Goal: Information Seeking & Learning: Learn about a topic

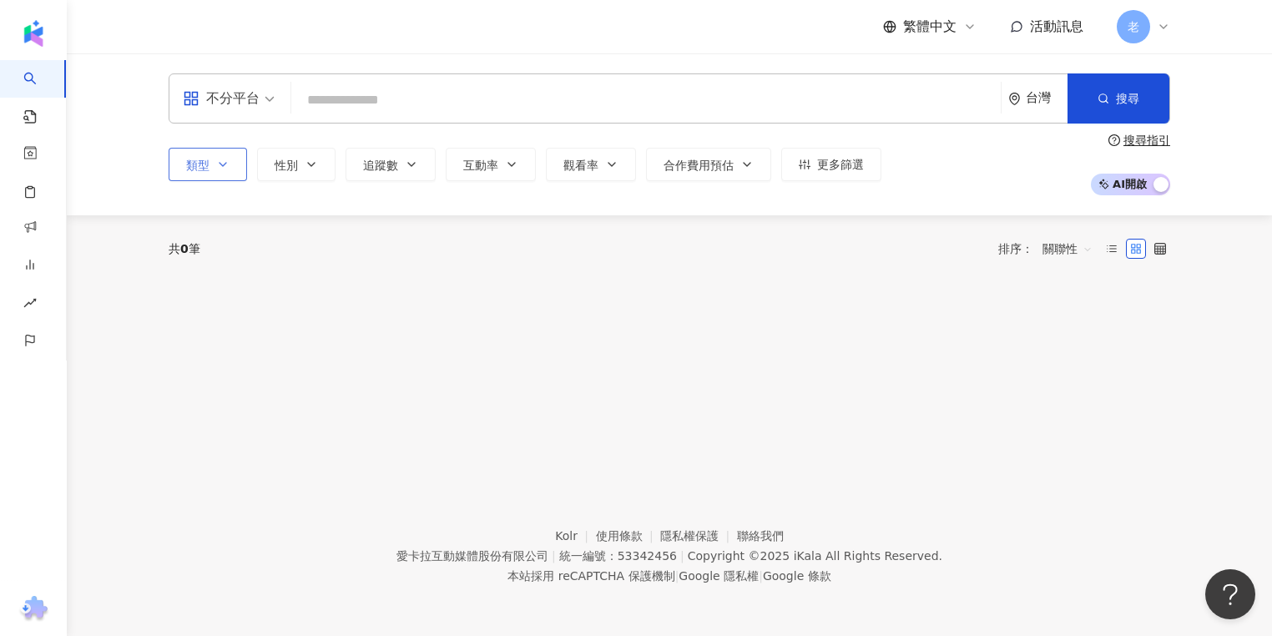
click at [210, 173] on button "類型" at bounding box center [208, 164] width 78 height 33
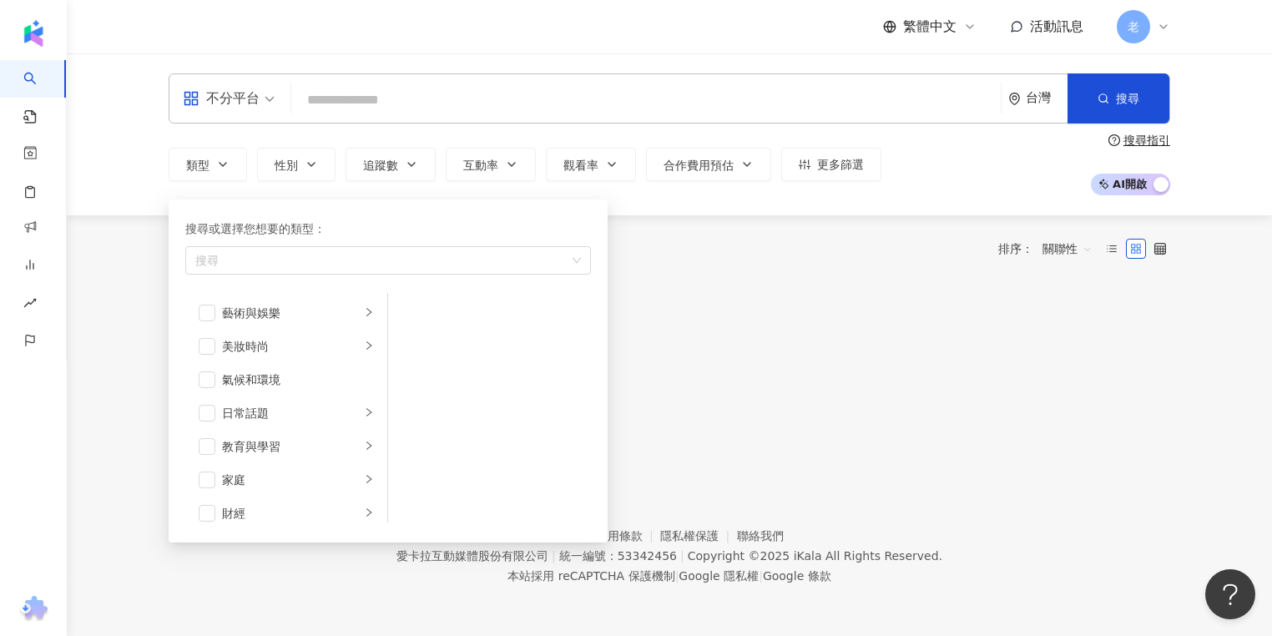
click at [73, 183] on div "不分平台 台灣 搜尋 類型 搜尋或選擇您想要的類型： 搜尋 藝術與娛樂 美妝時尚 氣候和環境 日常話題 教育與學習 家庭 財經 美食 命理占卜 遊戲 法政社會…" at bounding box center [670, 134] width 1206 height 162
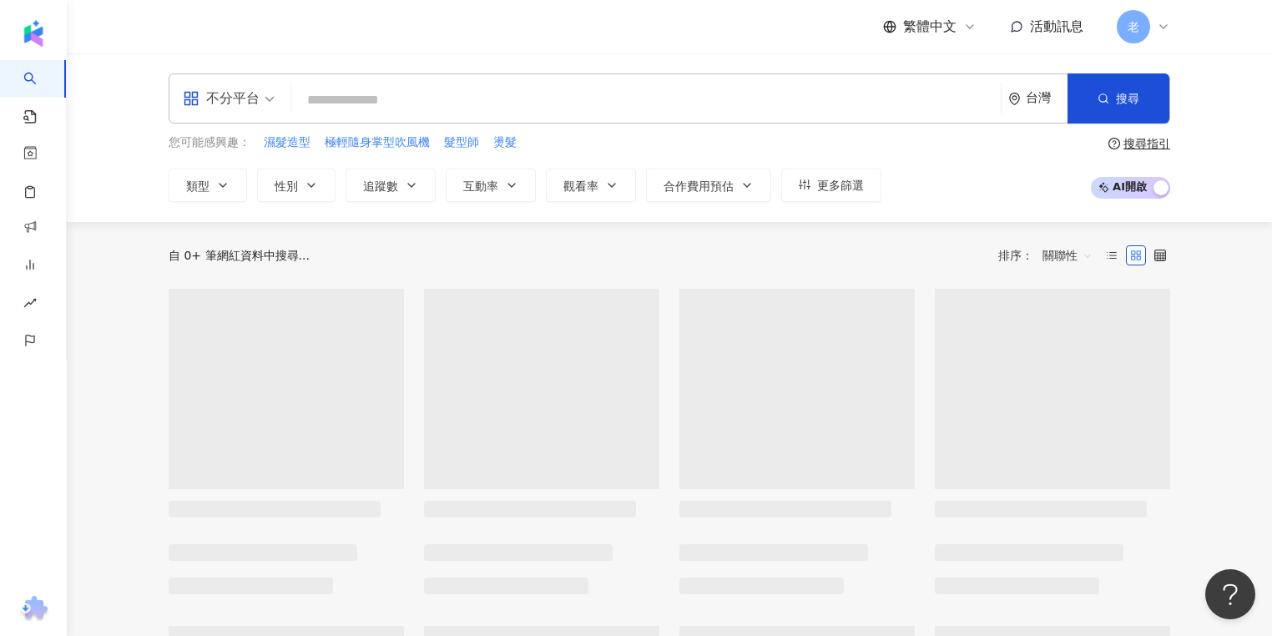
click at [675, 137] on div "您可能感興趣： 濕髮造型 極輕隨身掌型吹風機 髮型師 燙髮" at bounding box center [525, 143] width 713 height 18
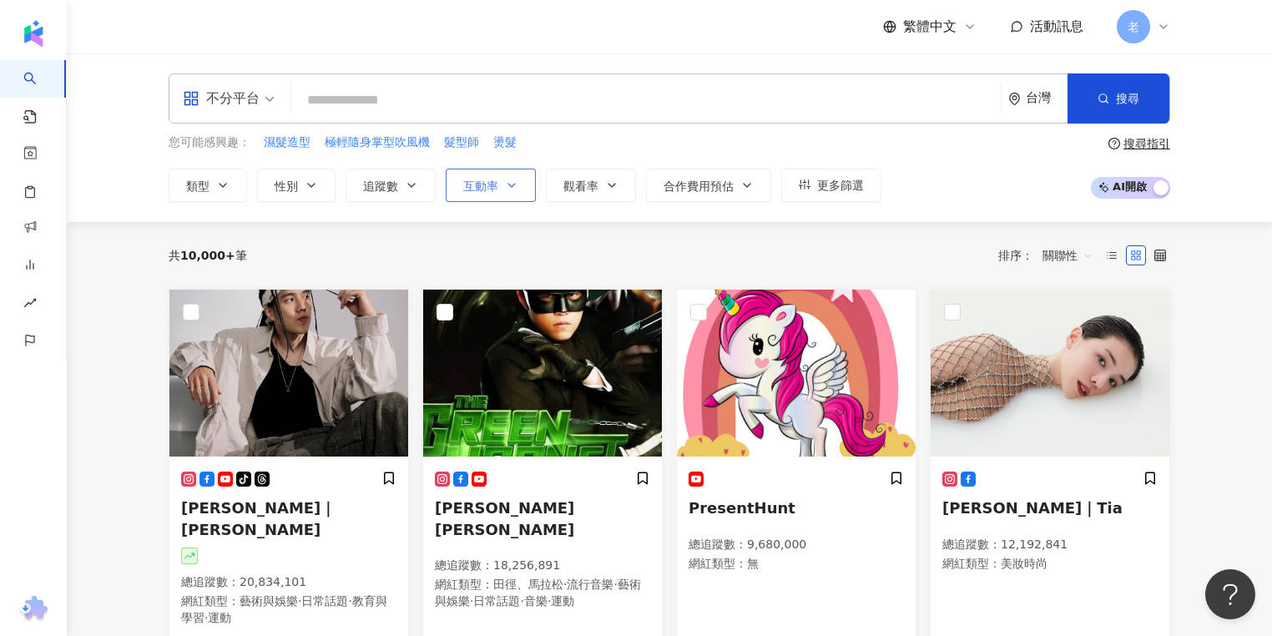
click at [484, 194] on button "互動率" at bounding box center [491, 185] width 90 height 33
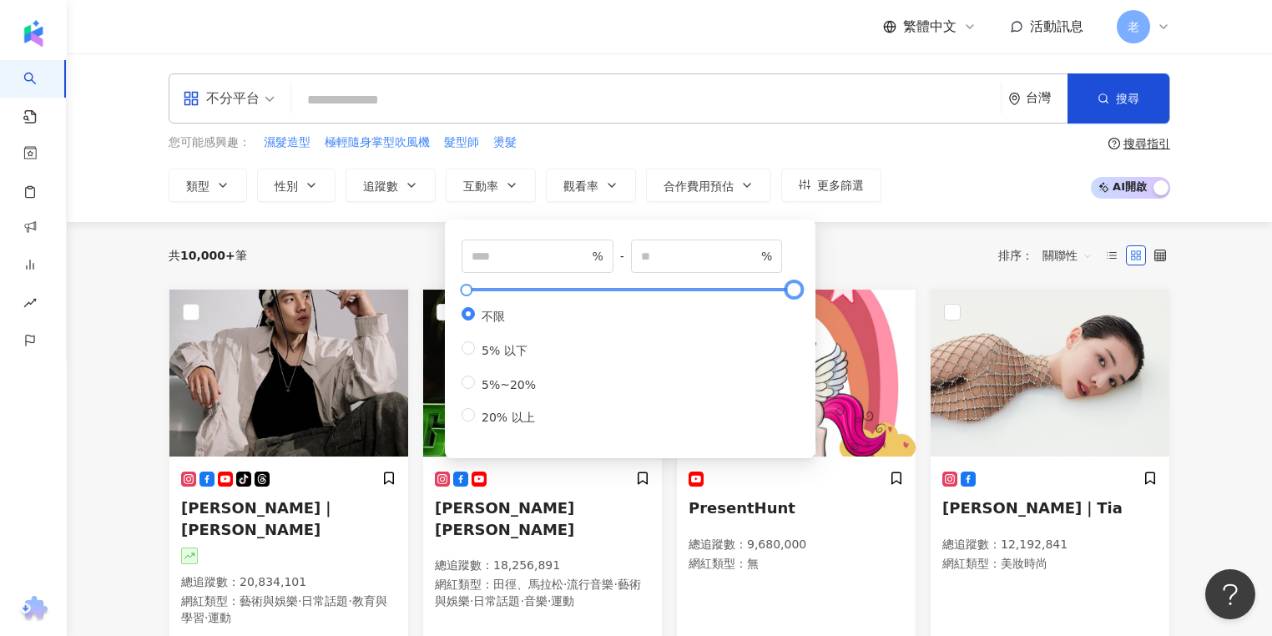
type input "*"
drag, startPoint x: 789, startPoint y: 291, endPoint x: 598, endPoint y: 291, distance: 191.2
click at [609, 292] on div at bounding box center [613, 290] width 9 height 9
type input "****"
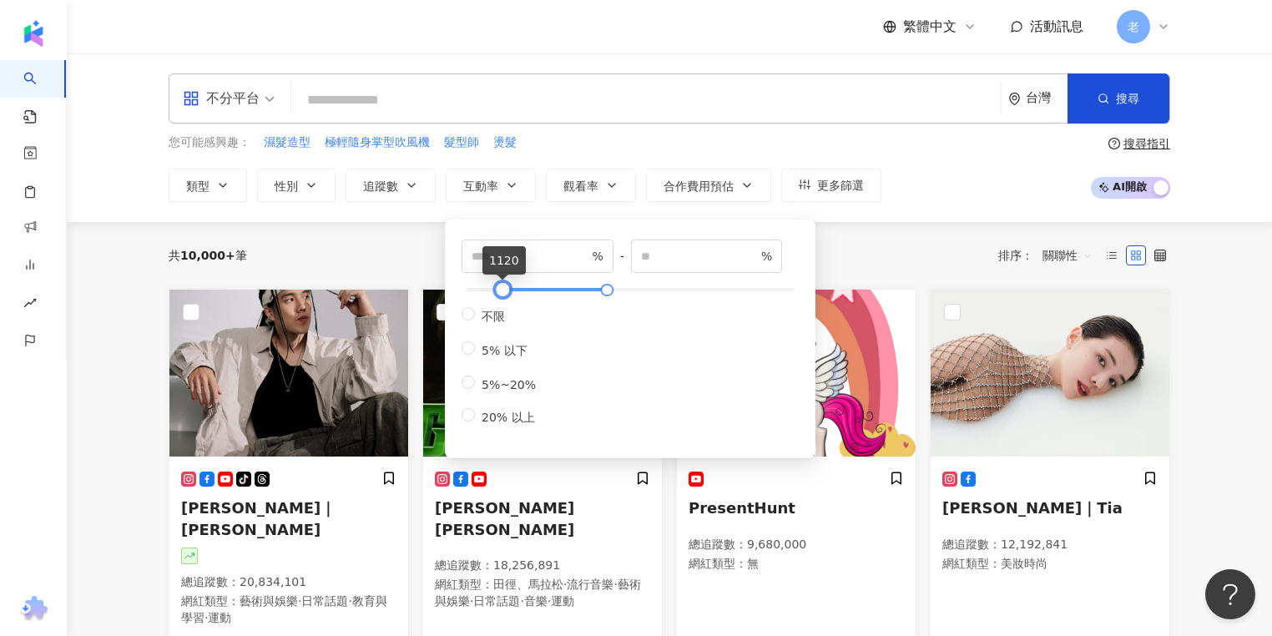
drag, startPoint x: 471, startPoint y: 286, endPoint x: 506, endPoint y: 291, distance: 35.3
click at [506, 291] on div at bounding box center [502, 290] width 9 height 9
click at [405, 254] on div "共 10,000+ 筆 排序： 關聯性" at bounding box center [670, 255] width 1002 height 27
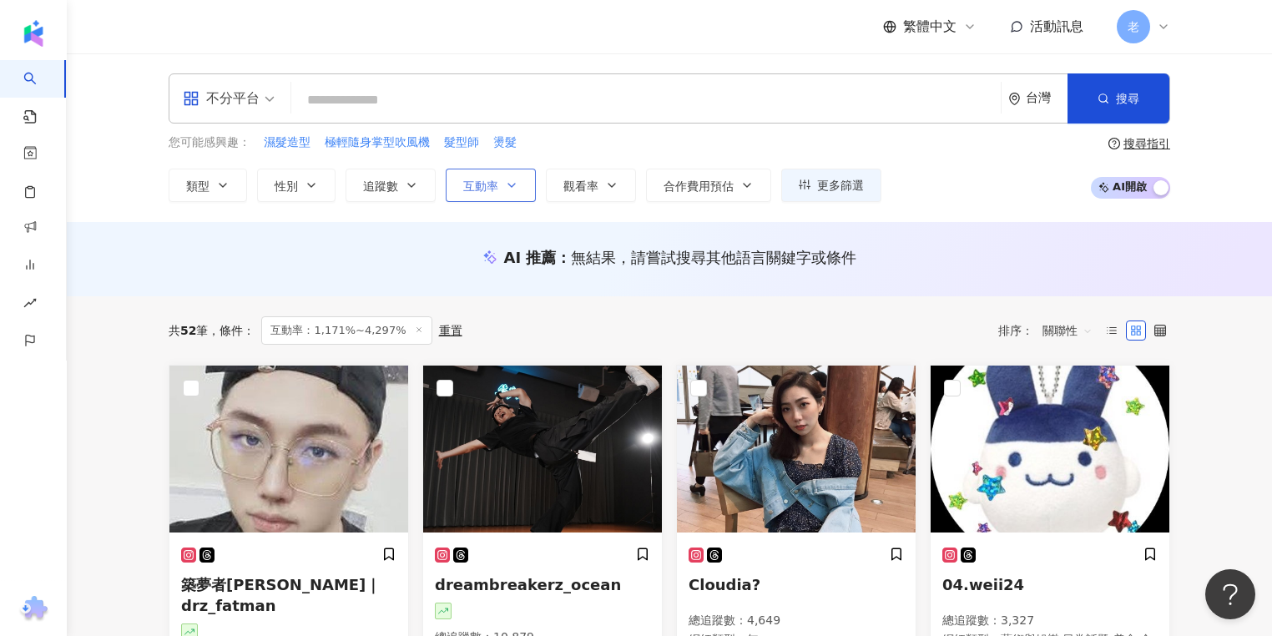
click at [497, 195] on button "互動率" at bounding box center [491, 185] width 90 height 33
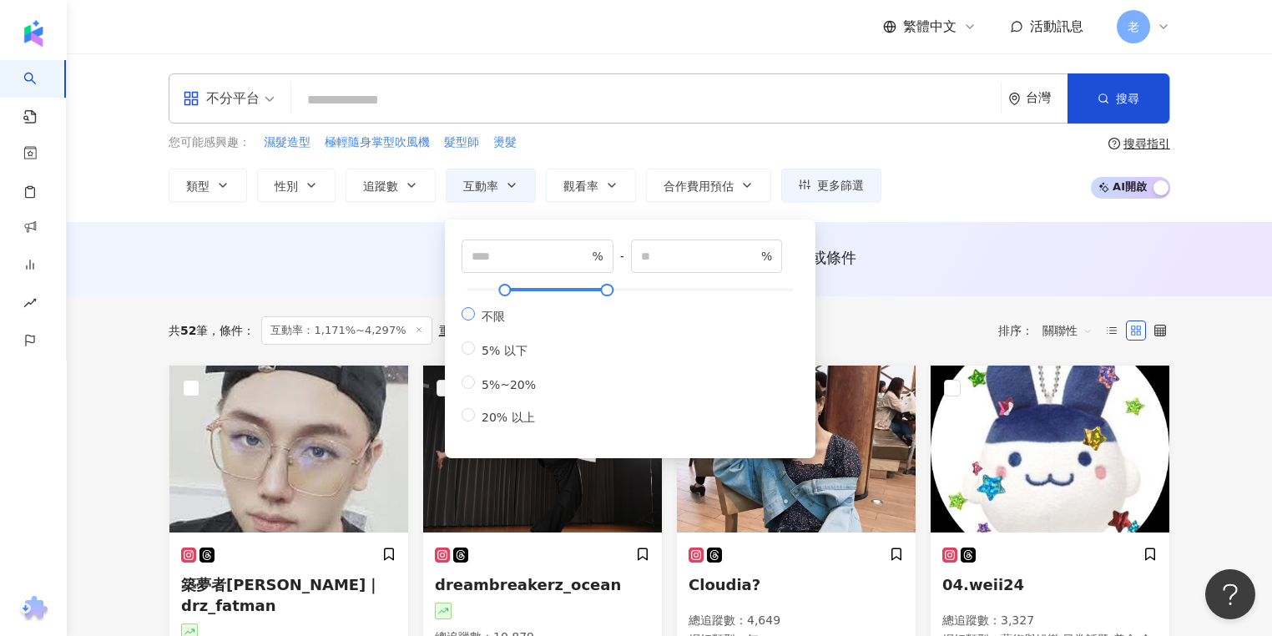
click at [478, 313] on span "不限" at bounding box center [493, 316] width 37 height 13
click at [216, 187] on icon "button" at bounding box center [222, 185] width 13 height 13
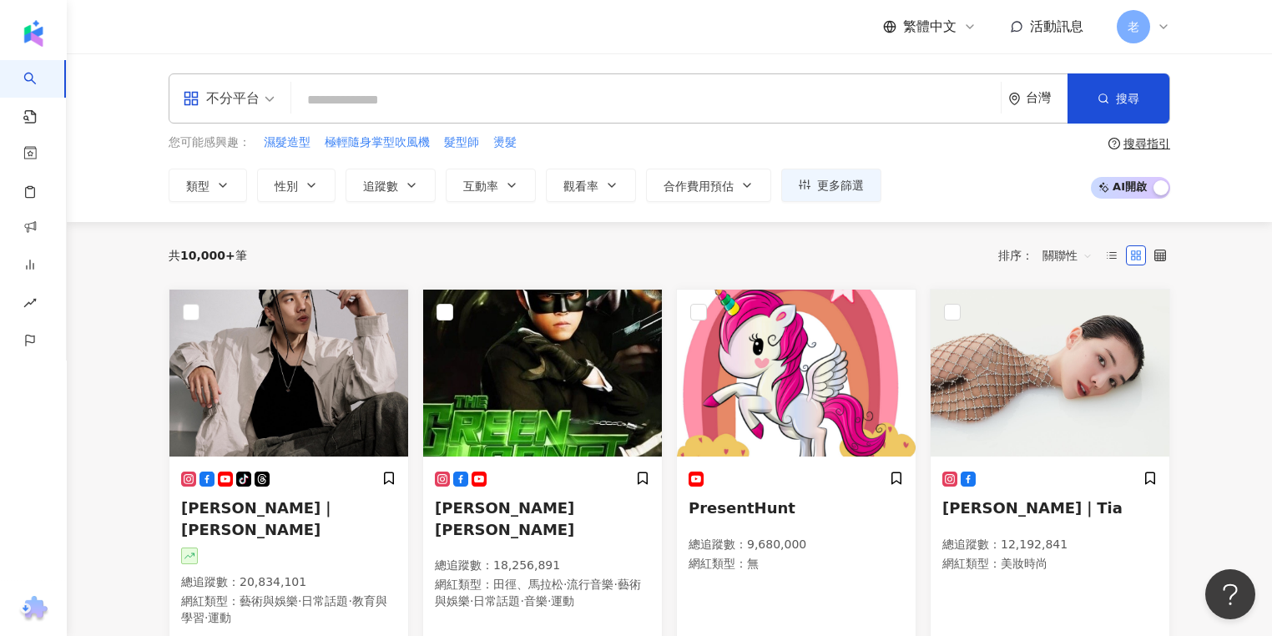
click at [680, 147] on div "您可能感興趣： 濕髮造型 極輕隨身掌型吹風機 髮型師 燙髮" at bounding box center [525, 143] width 713 height 18
click at [581, 240] on div "共 10,000+ 筆 排序： 關聯性" at bounding box center [670, 255] width 1002 height 67
click at [298, 173] on button "性別" at bounding box center [296, 185] width 78 height 33
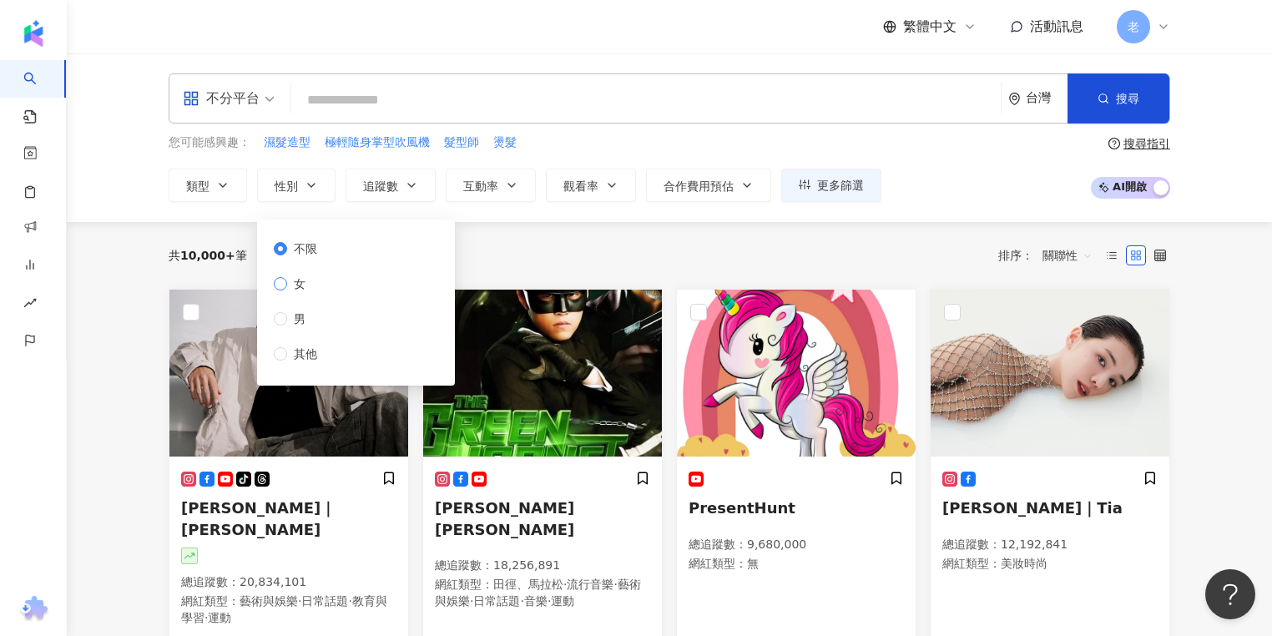
click at [296, 289] on span "女" at bounding box center [299, 284] width 25 height 18
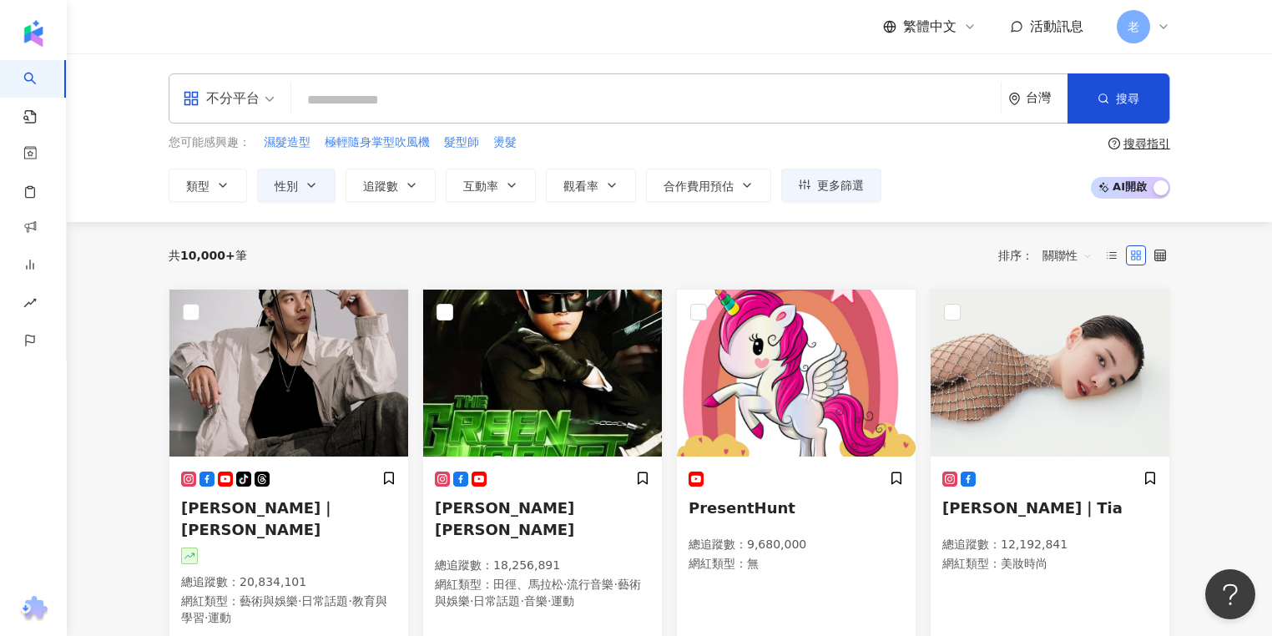
click at [538, 253] on div "共 10,000+ 筆 排序： 關聯性" at bounding box center [670, 255] width 1002 height 27
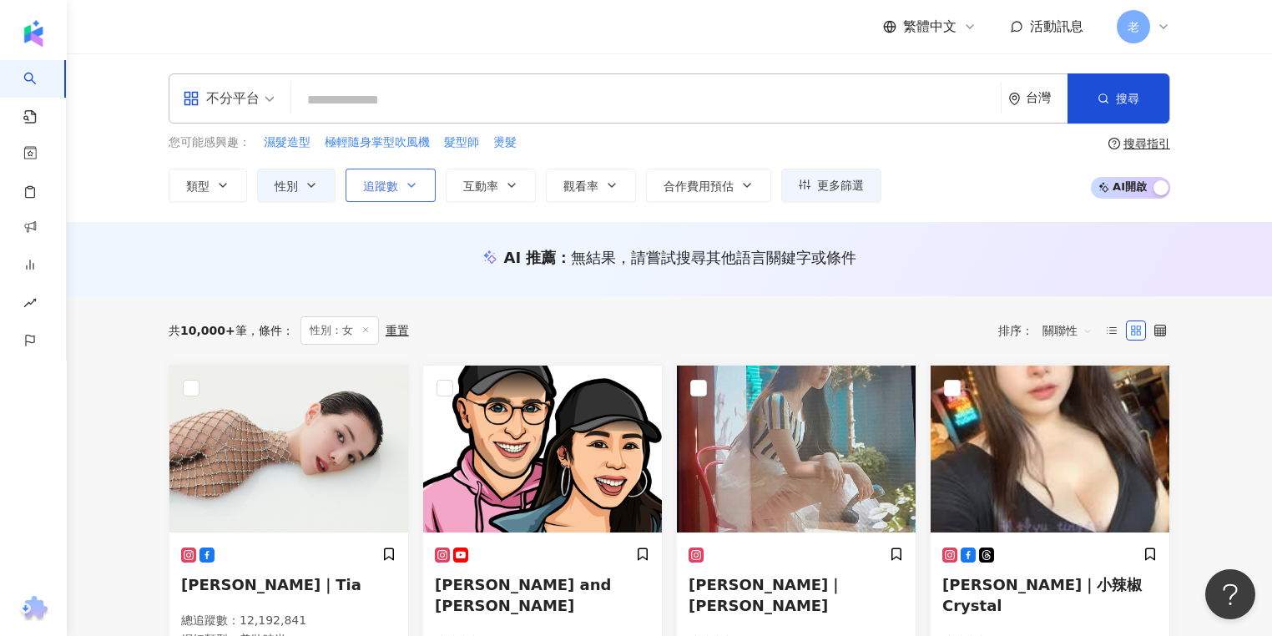
click at [401, 193] on button "追蹤數" at bounding box center [391, 185] width 90 height 33
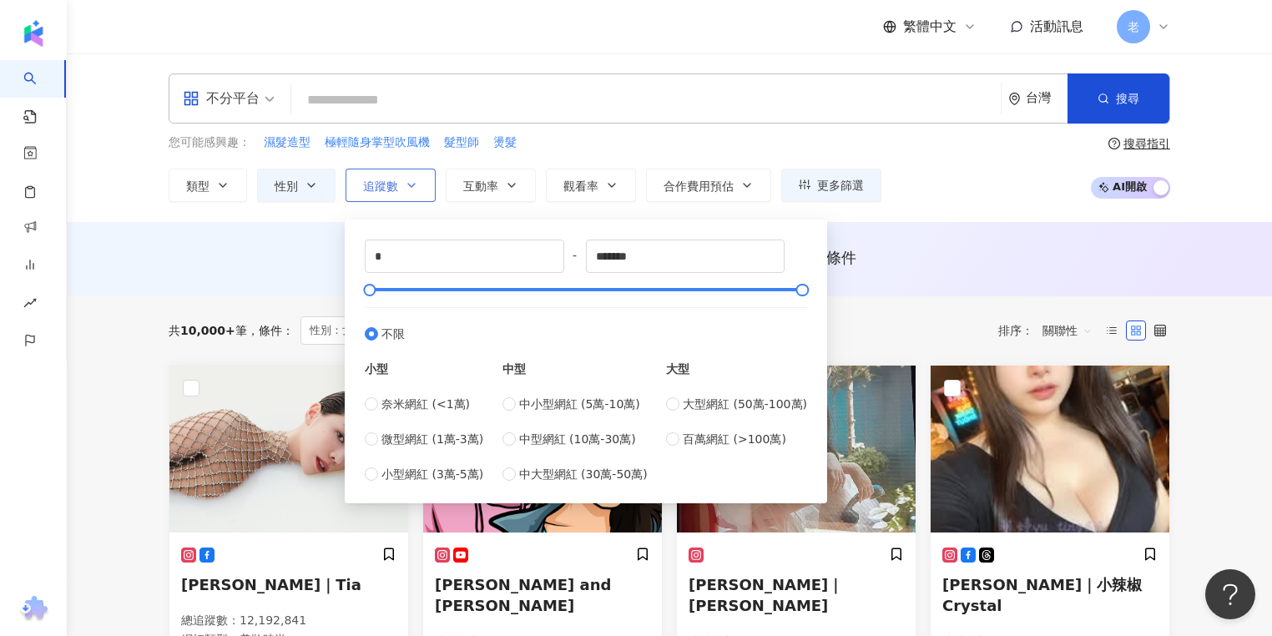
click at [401, 193] on button "追蹤數" at bounding box center [391, 185] width 90 height 33
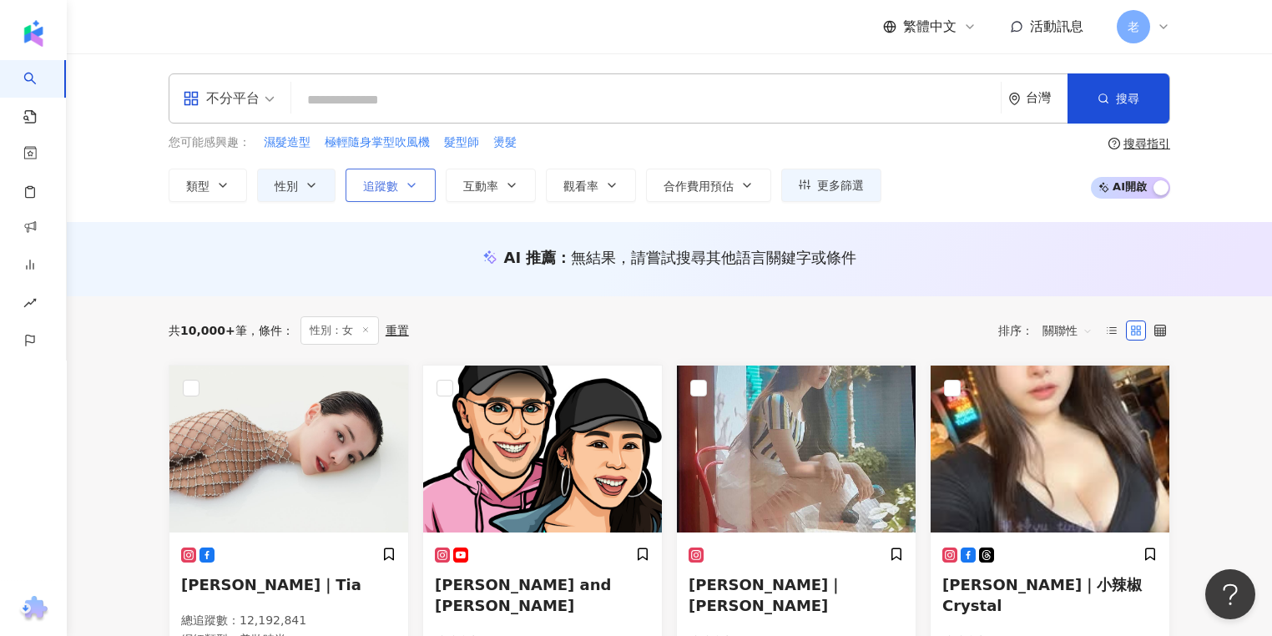
click at [390, 182] on span "追蹤數" at bounding box center [380, 186] width 35 height 13
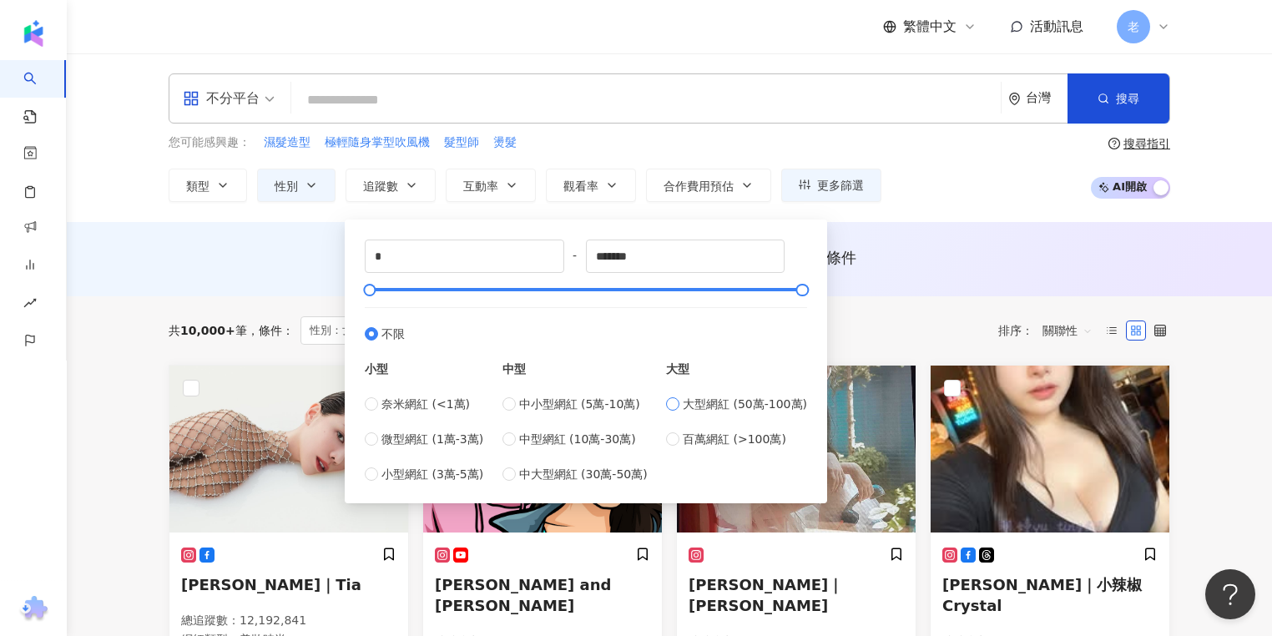
type input "******"
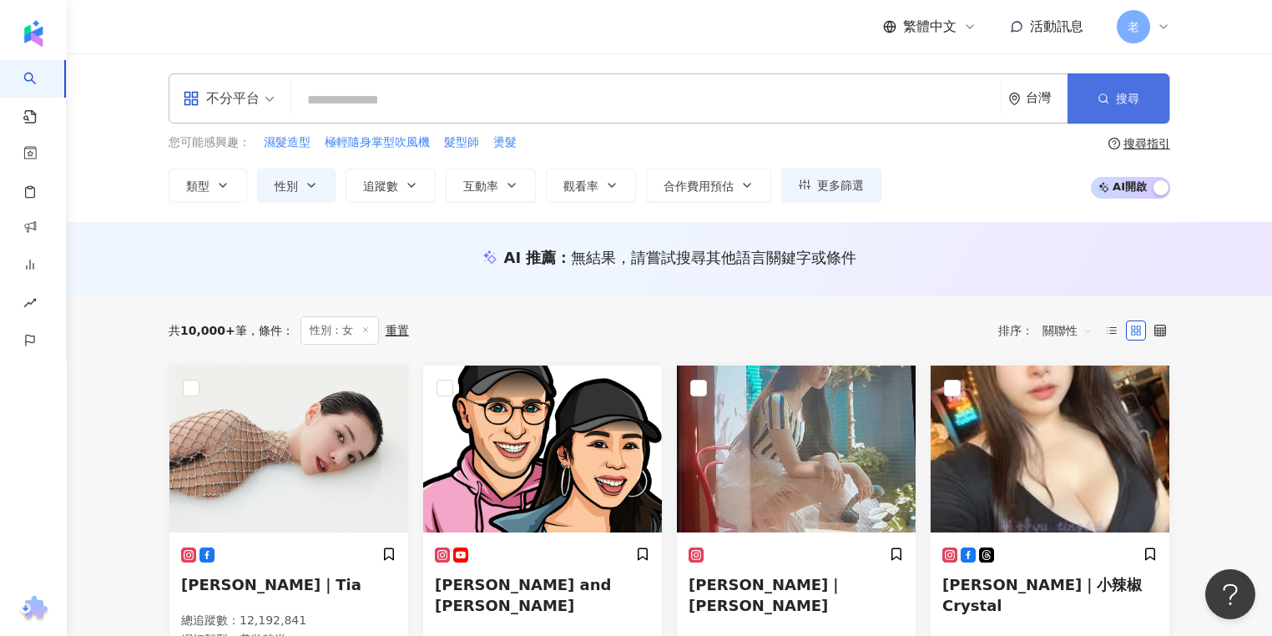
click at [1121, 104] on span "搜尋" at bounding box center [1127, 98] width 23 height 13
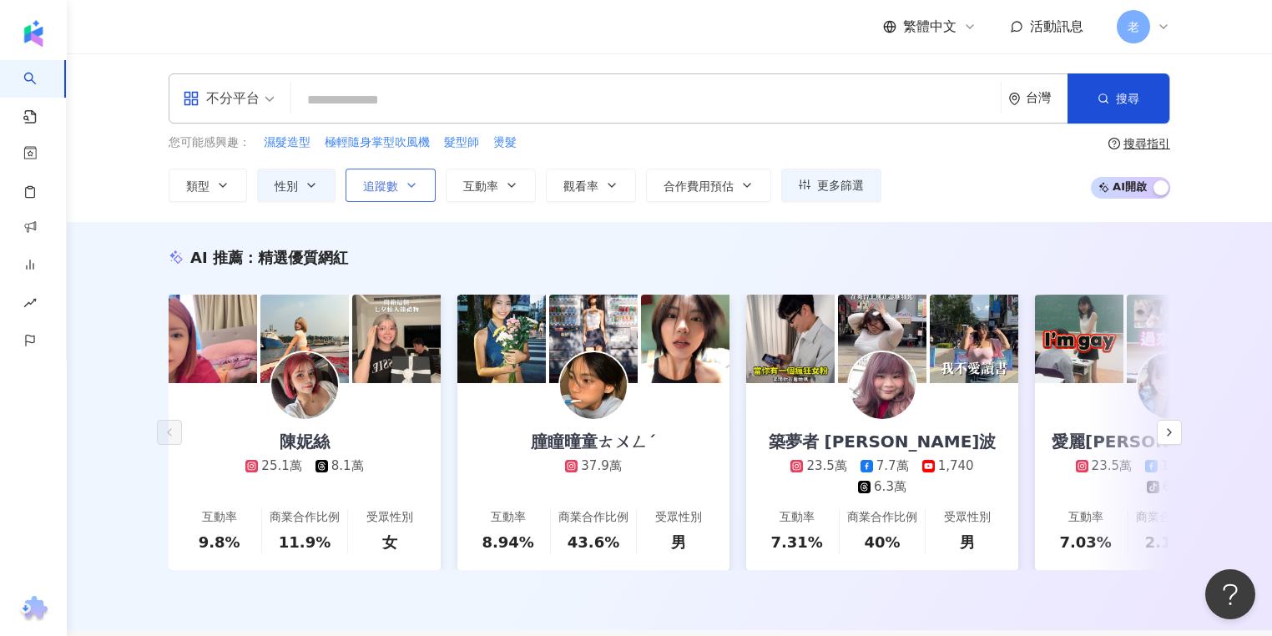
click at [386, 184] on span "追蹤數" at bounding box center [380, 186] width 35 height 13
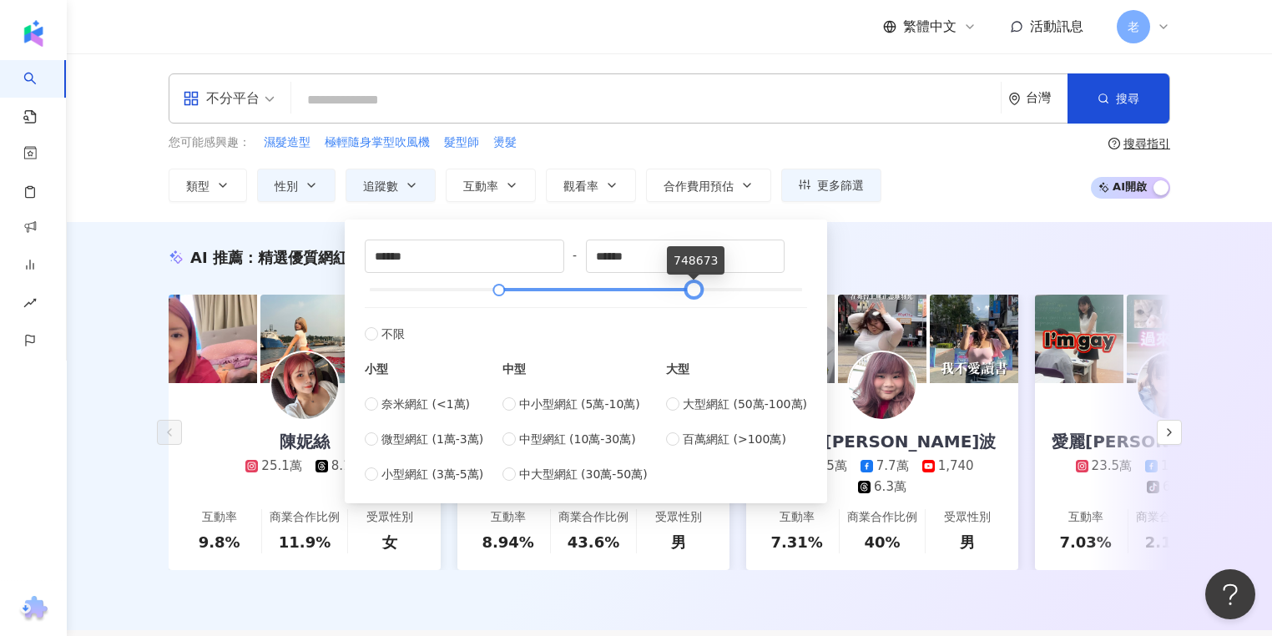
drag, startPoint x: 590, startPoint y: 288, endPoint x: 698, endPoint y: 294, distance: 107.9
click at [698, 294] on div at bounding box center [693, 290] width 9 height 9
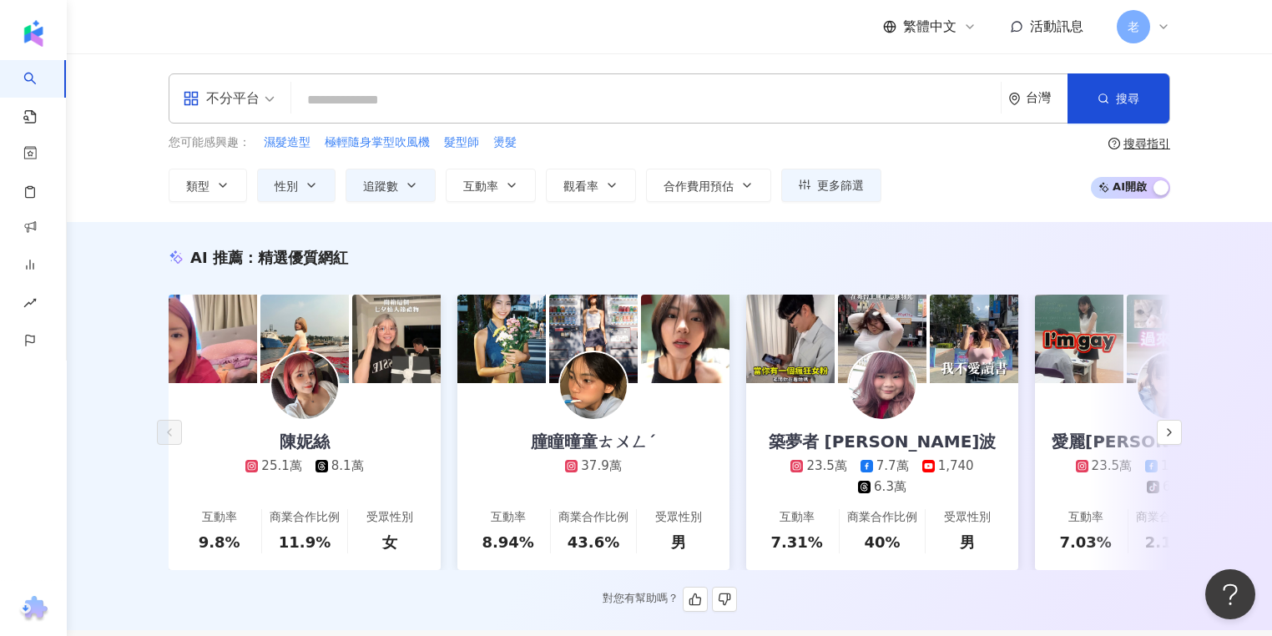
click at [877, 254] on div "AI 推薦 ： 精選優質網紅" at bounding box center [670, 257] width 1002 height 21
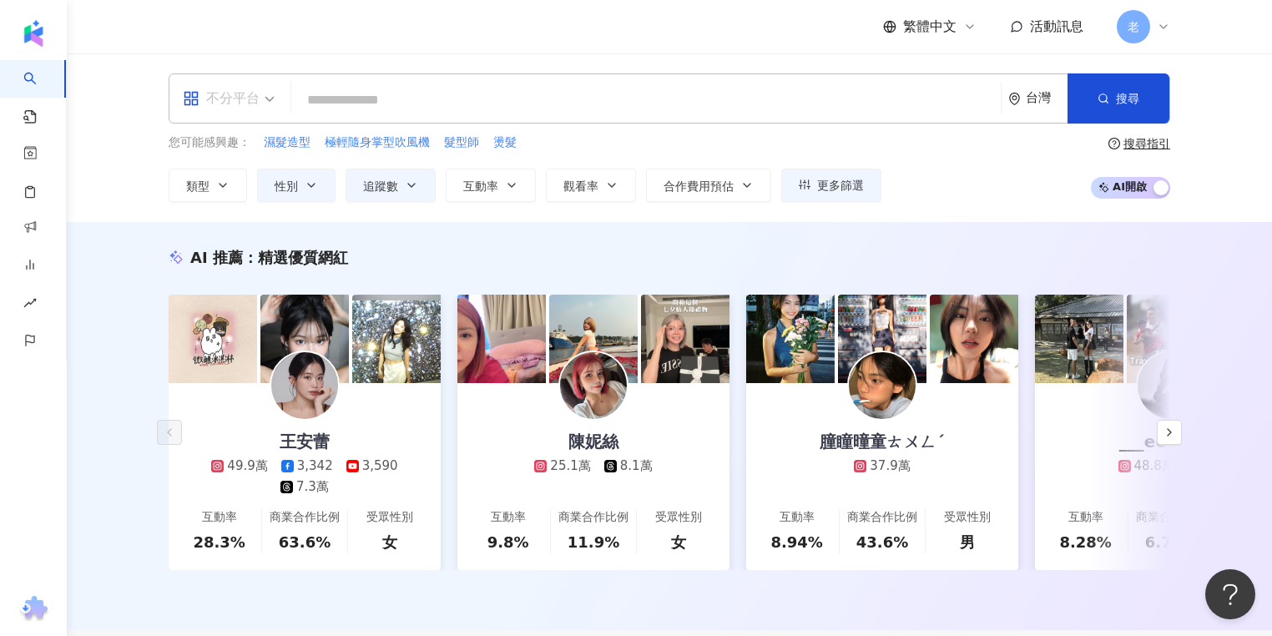
click at [244, 104] on div "不分平台" at bounding box center [221, 98] width 77 height 27
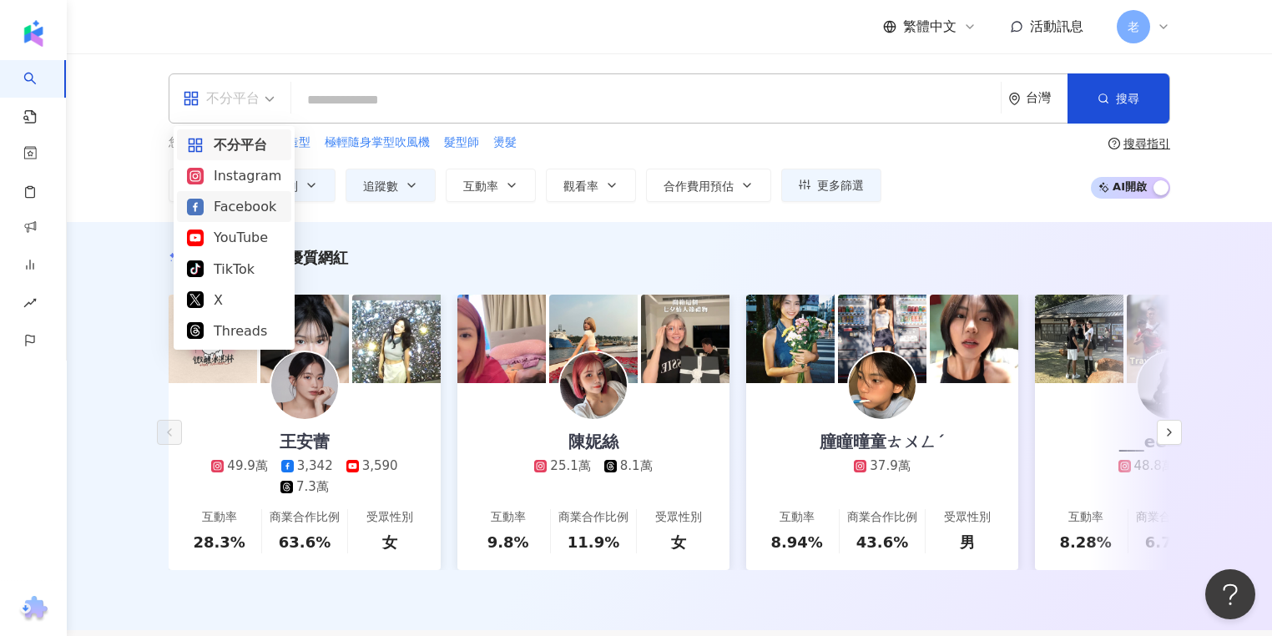
click at [233, 200] on div "Facebook" at bounding box center [234, 206] width 94 height 21
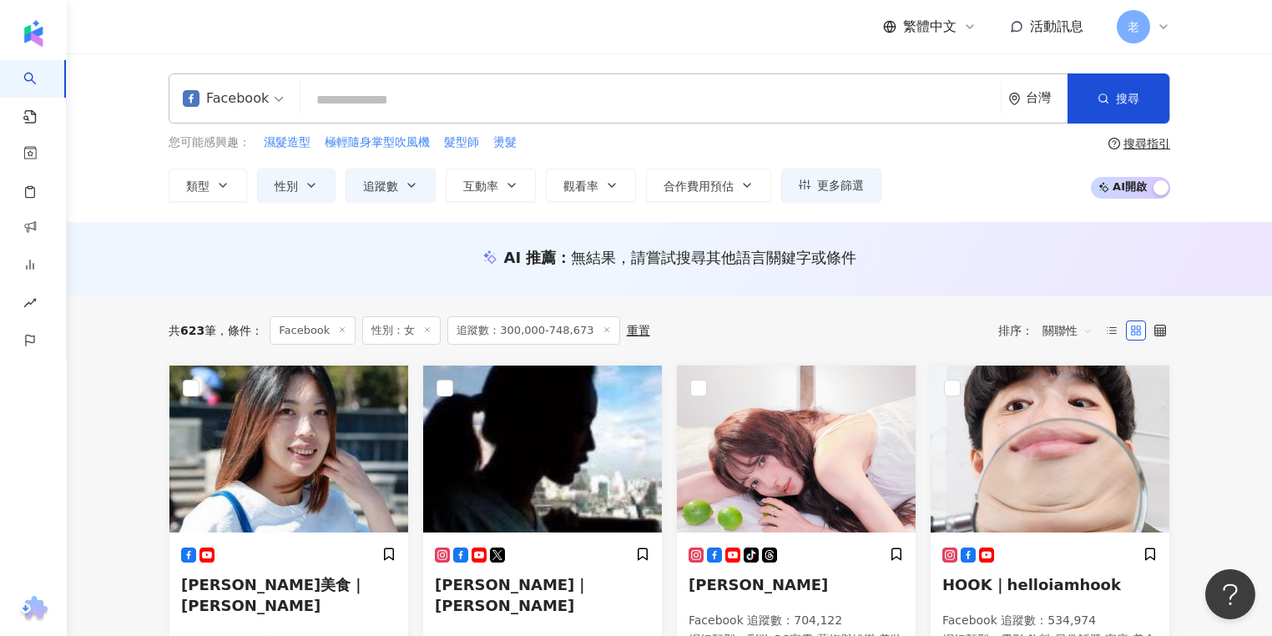
click at [1032, 290] on div "AI 推薦 ： 無結果，請嘗試搜尋其他語言關鍵字或條件" at bounding box center [670, 259] width 1206 height 74
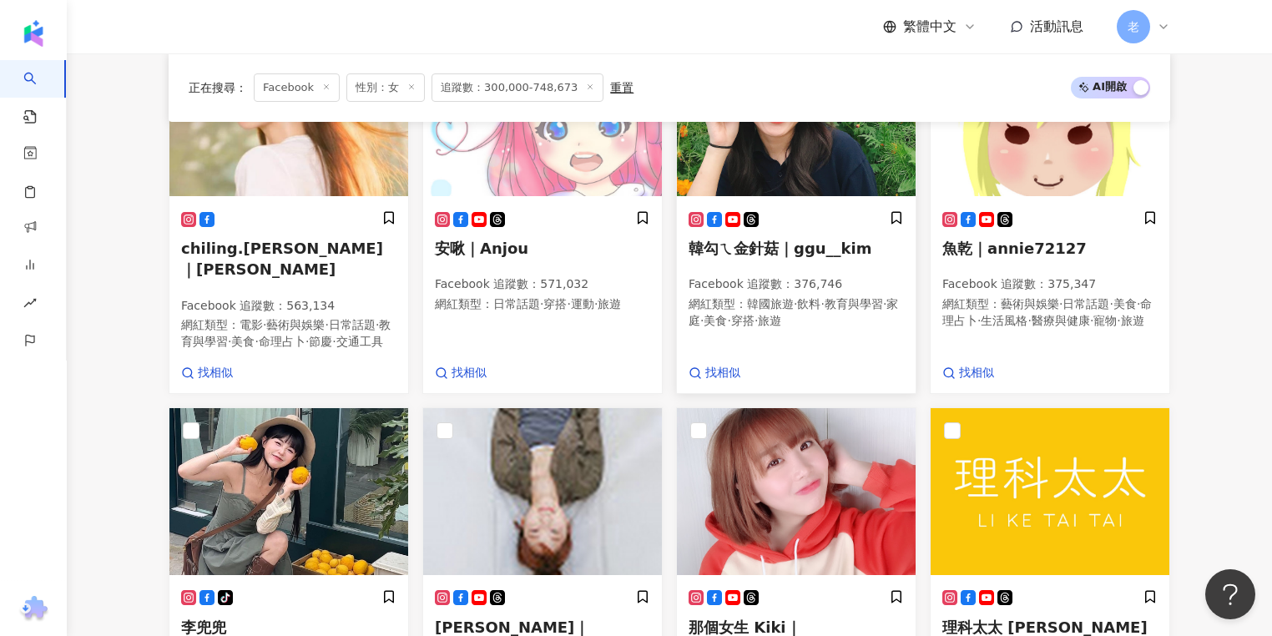
scroll to position [735, 0]
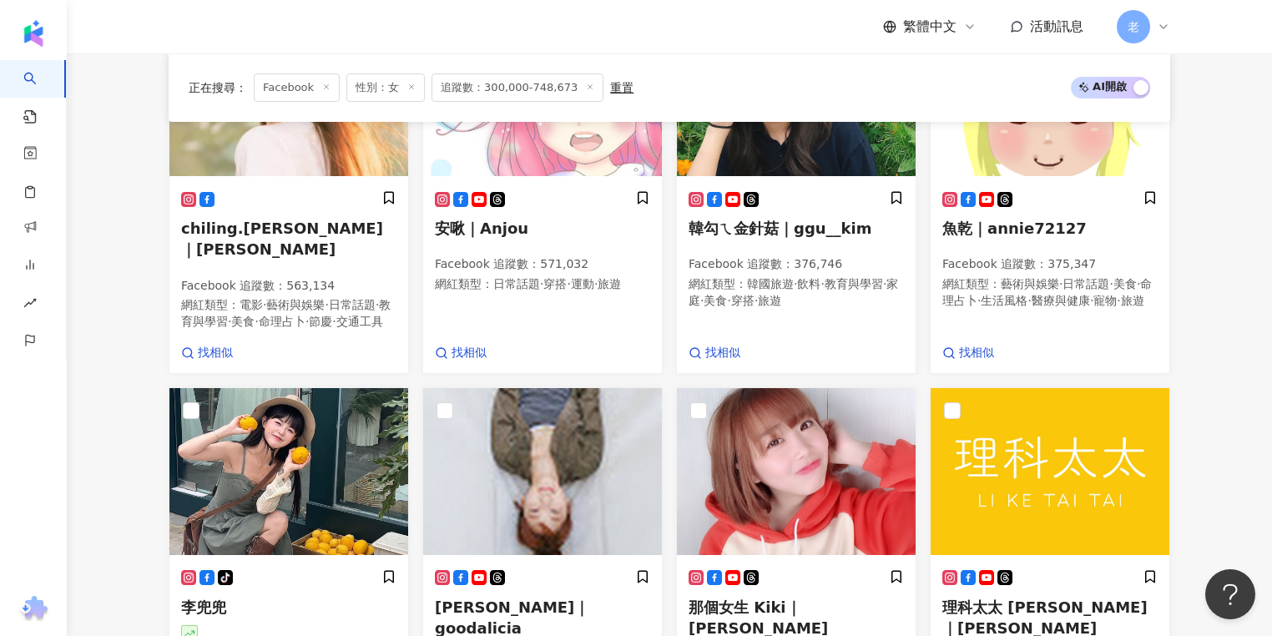
click at [145, 438] on div "正在搜尋 ： Facebook 性別：女 追蹤數：300,000-748,673 重置 AI 開啟 AI 關閉 小颖美食｜小颖 Facebook 追蹤數 ： …" at bounding box center [669, 263] width 1069 height 1403
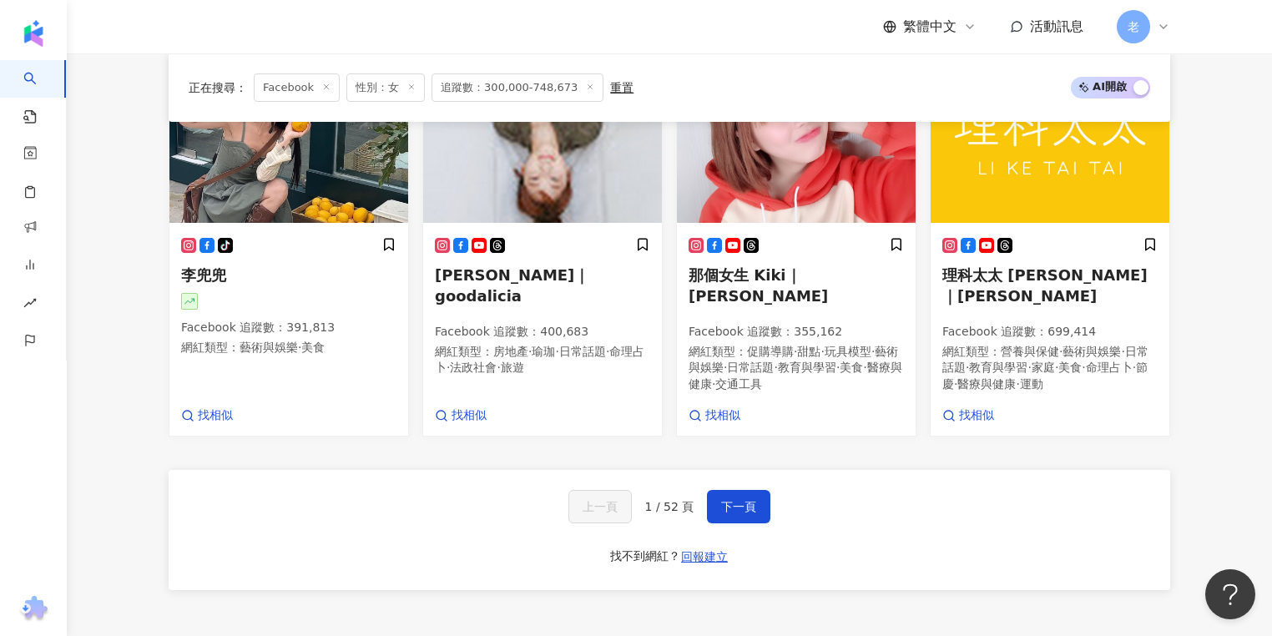
scroll to position [1069, 0]
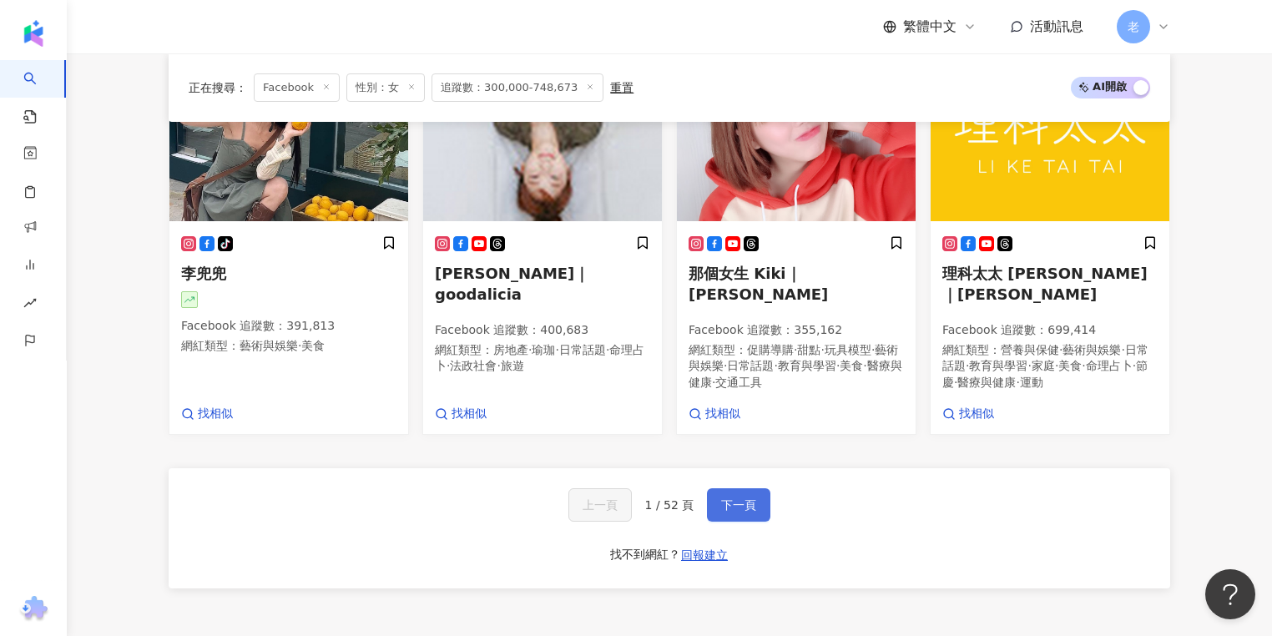
click at [742, 503] on button "下一頁" at bounding box center [738, 504] width 63 height 33
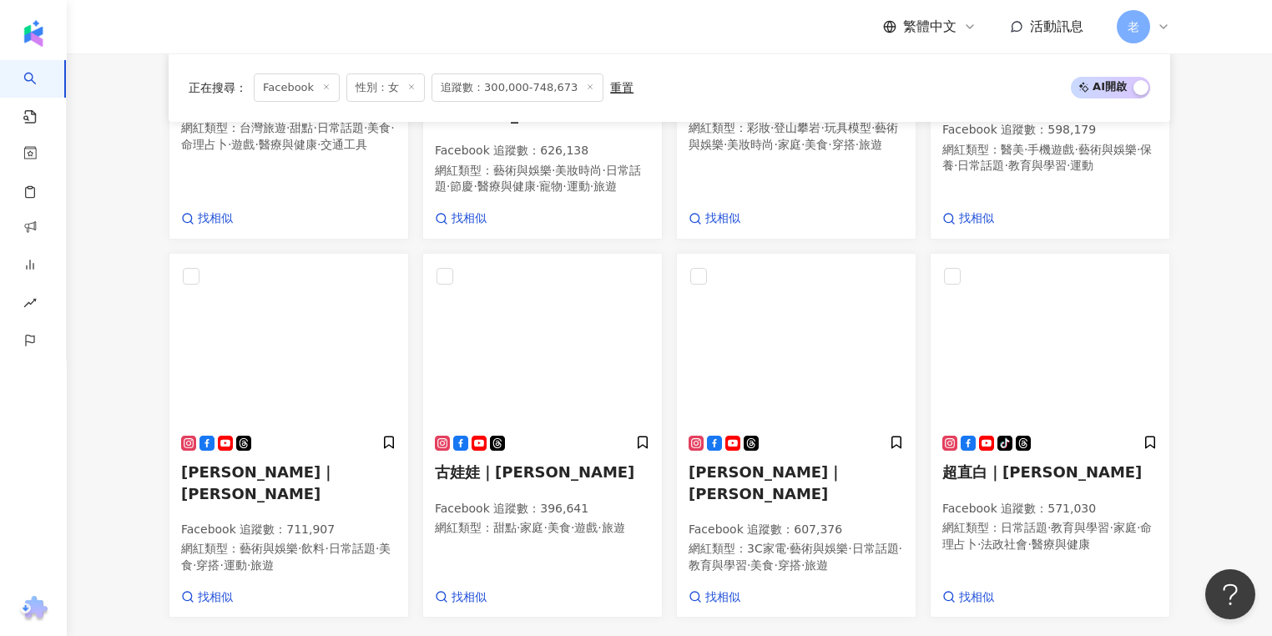
scroll to position [1035, 0]
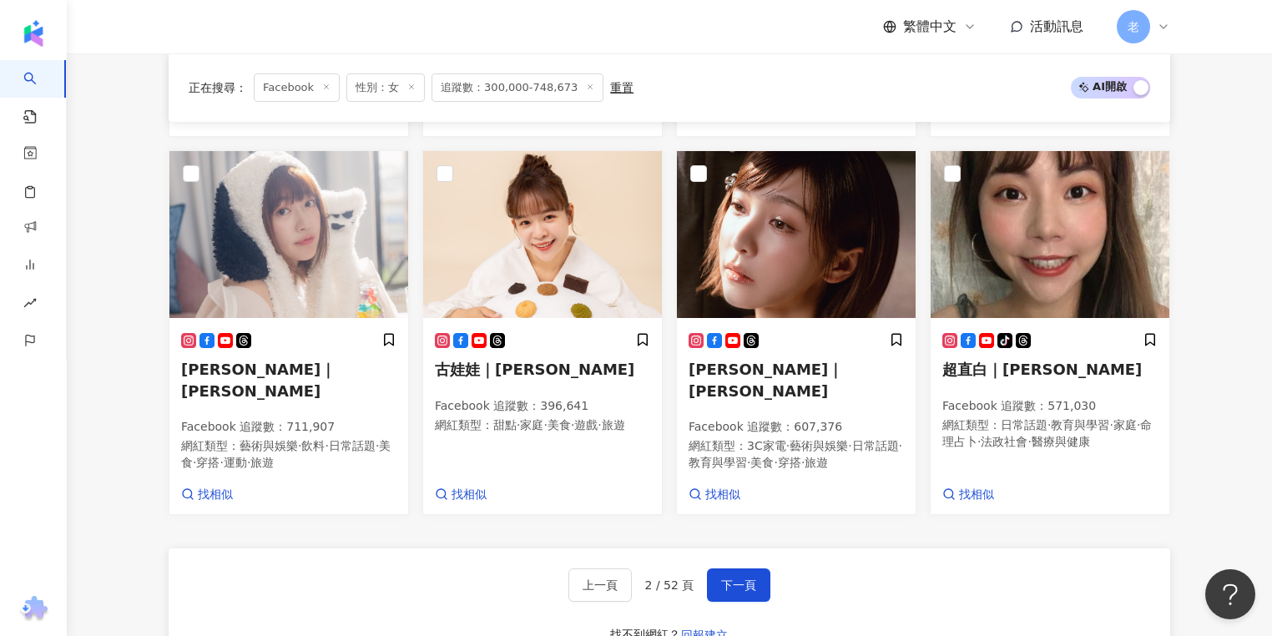
click at [524, 549] on div "上一頁 2 / 52 頁 下一頁 找不到網紅？ 回報建立" at bounding box center [670, 609] width 1002 height 120
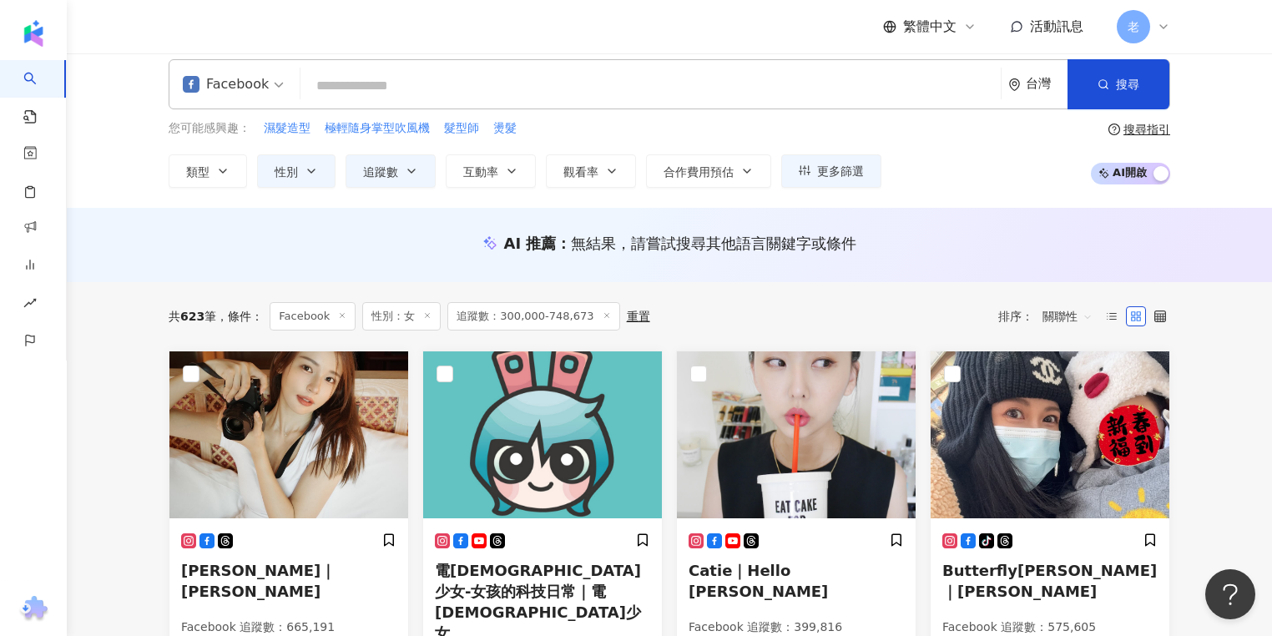
scroll to position [0, 0]
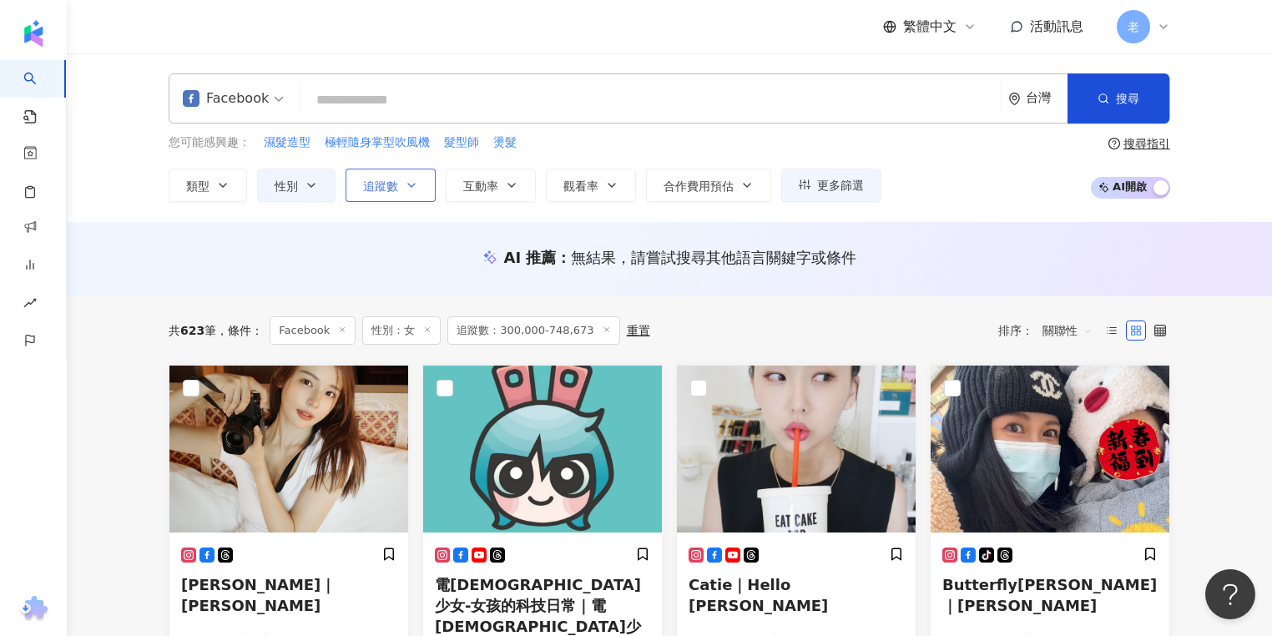
click at [402, 190] on button "追蹤數" at bounding box center [391, 185] width 90 height 33
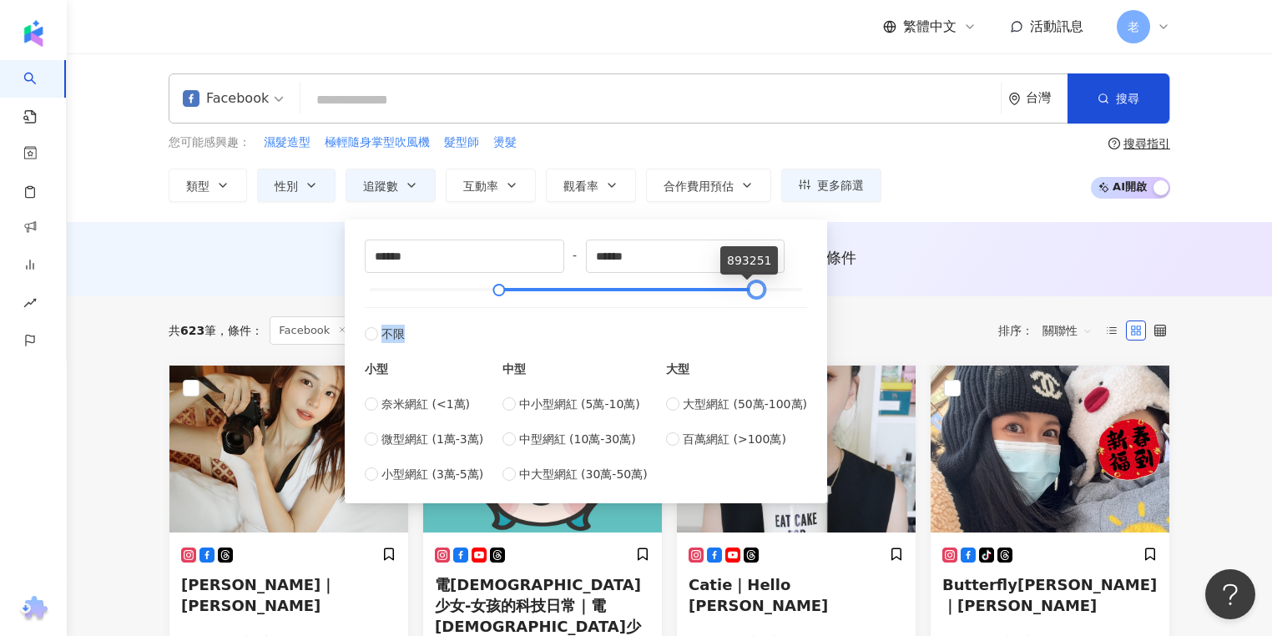
type input "******"
drag, startPoint x: 711, startPoint y: 293, endPoint x: 778, endPoint y: 297, distance: 66.9
click at [776, 295] on div at bounding box center [770, 290] width 9 height 9
click at [903, 291] on div "AI 推薦 ： 無結果，請嘗試搜尋其他語言關鍵字或條件" at bounding box center [670, 259] width 1206 height 74
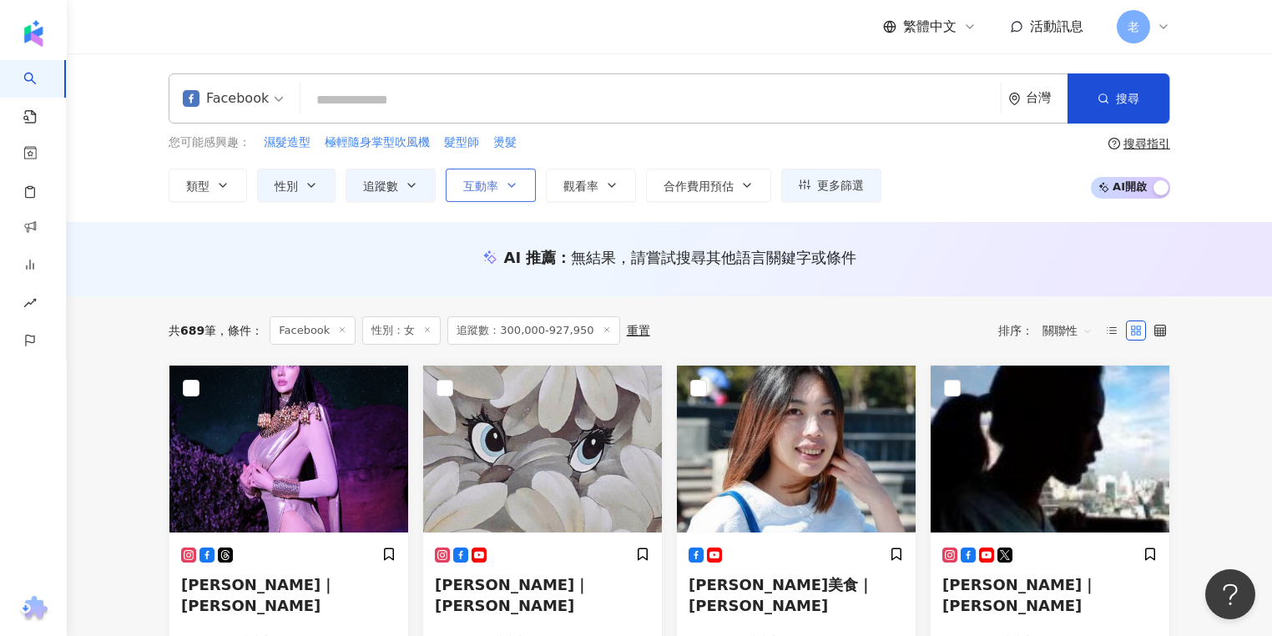
click at [497, 194] on button "互動率" at bounding box center [491, 185] width 90 height 33
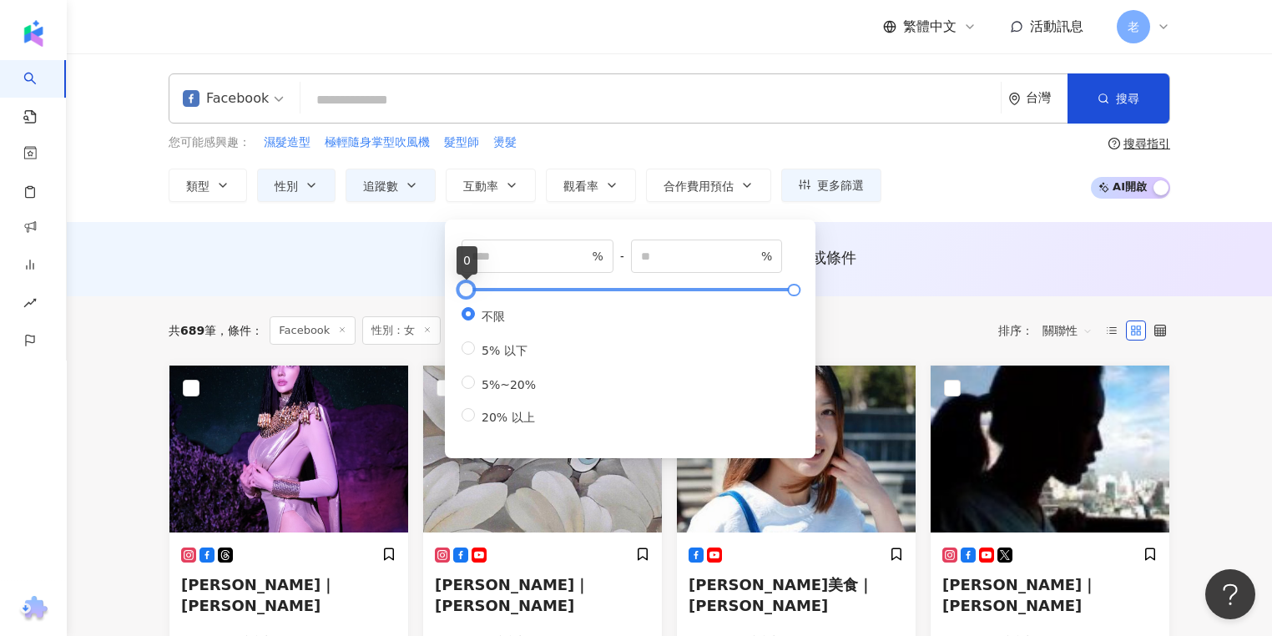
type input "**"
type input "*****"
drag, startPoint x: 465, startPoint y: 292, endPoint x: 458, endPoint y: 287, distance: 9.0
click at [468, 287] on div at bounding box center [472, 290] width 9 height 9
click at [495, 261] on input "*" at bounding box center [530, 256] width 117 height 18
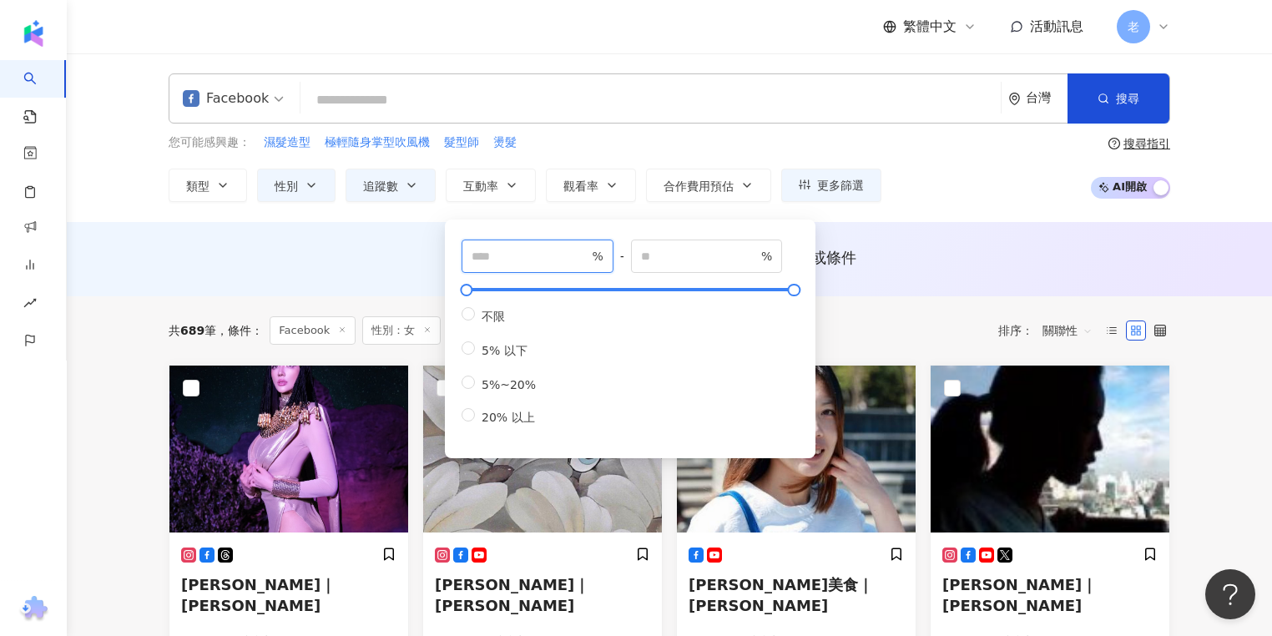
click at [495, 261] on input "*" at bounding box center [530, 256] width 117 height 18
type input "*"
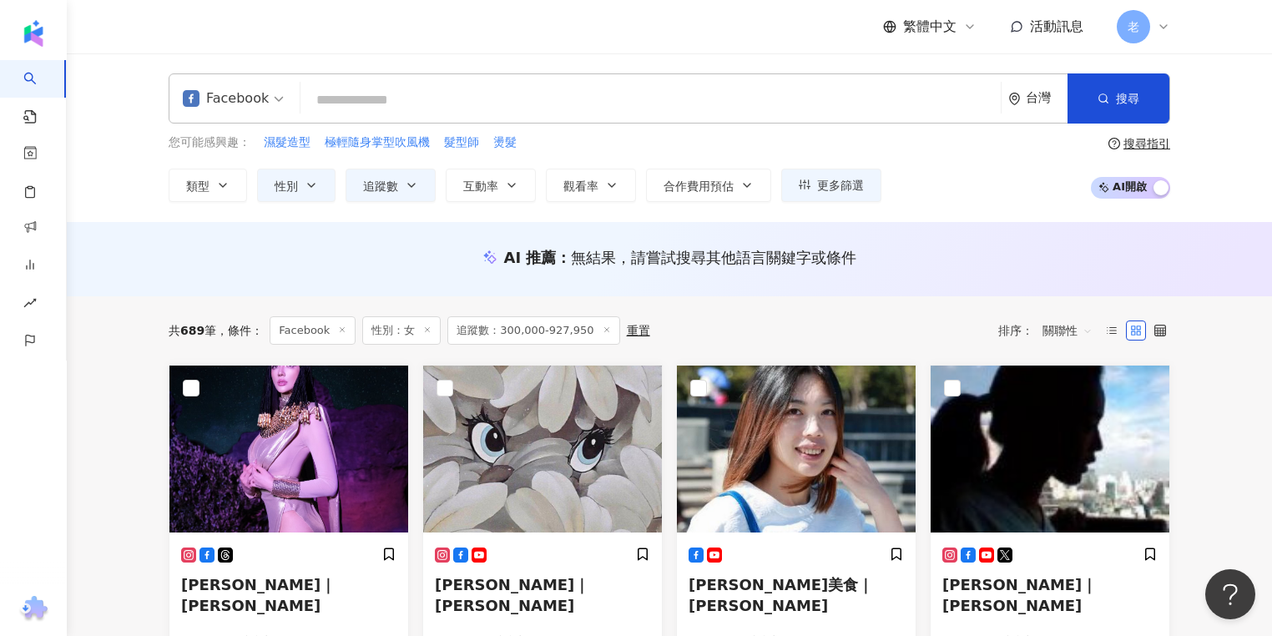
click at [244, 294] on div "AI 推薦 ： 無結果，請嘗試搜尋其他語言關鍵字或條件" at bounding box center [670, 259] width 1206 height 74
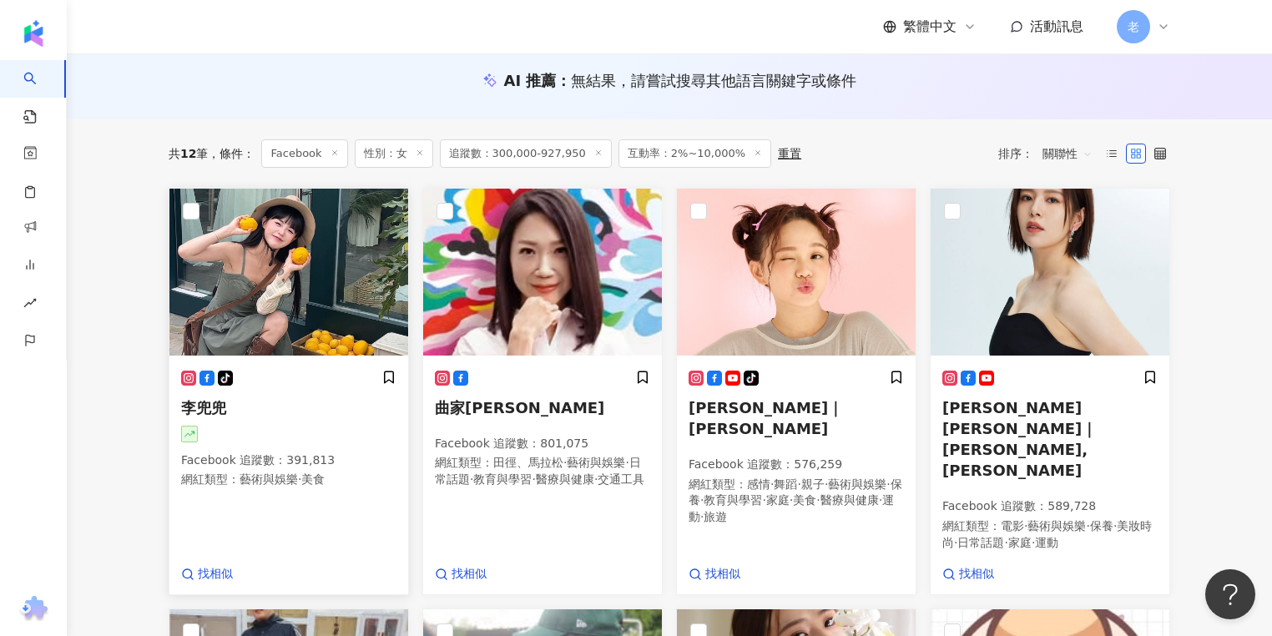
scroll to position [200, 0]
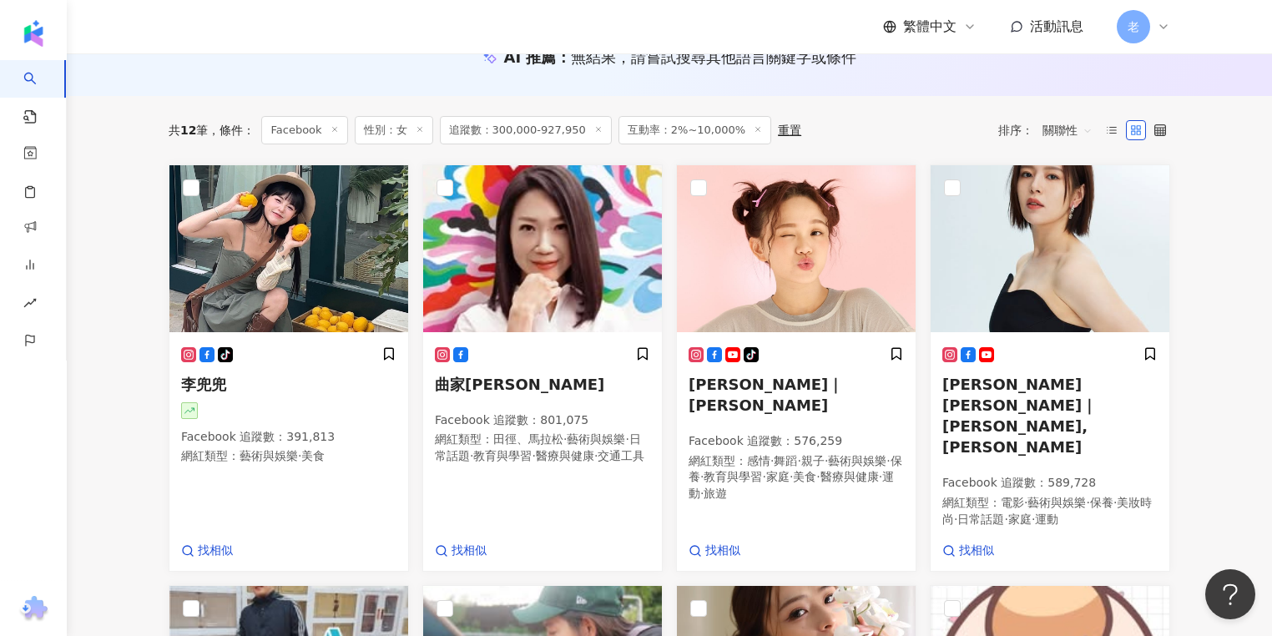
click at [829, 114] on div "共 12 筆 條件 ： Facebook 性別：女 追蹤數：300,000-927,950 互動率：2%~10,000% 重置 排序： 關聯性" at bounding box center [670, 130] width 1002 height 68
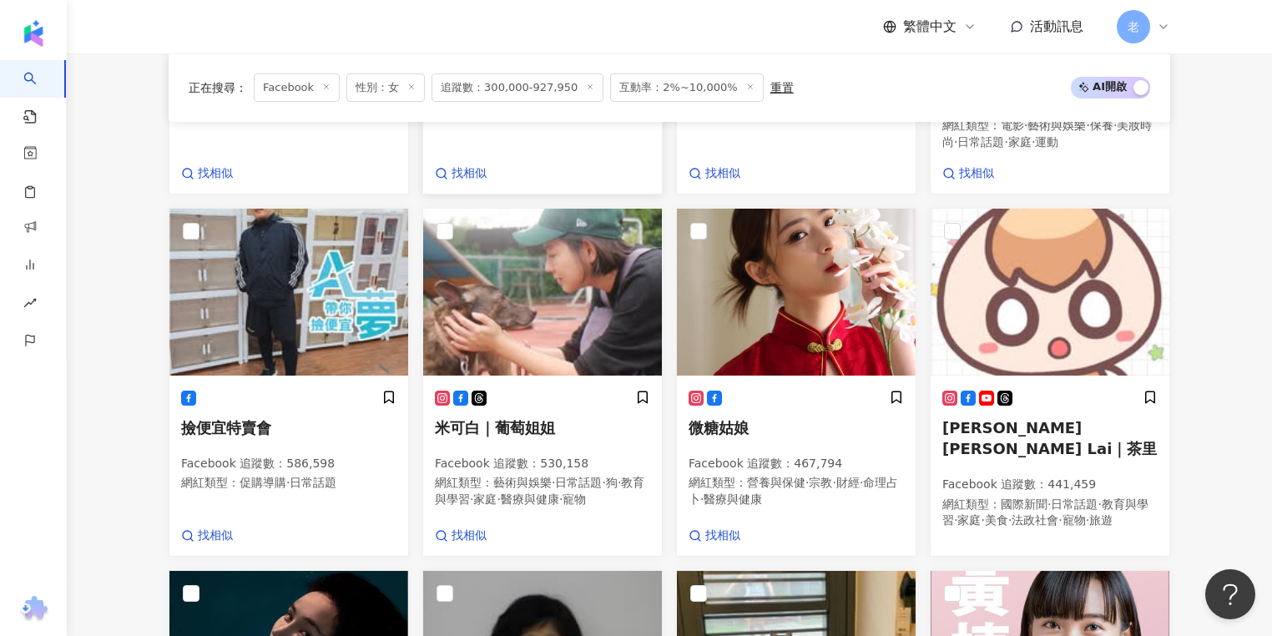
scroll to position [668, 0]
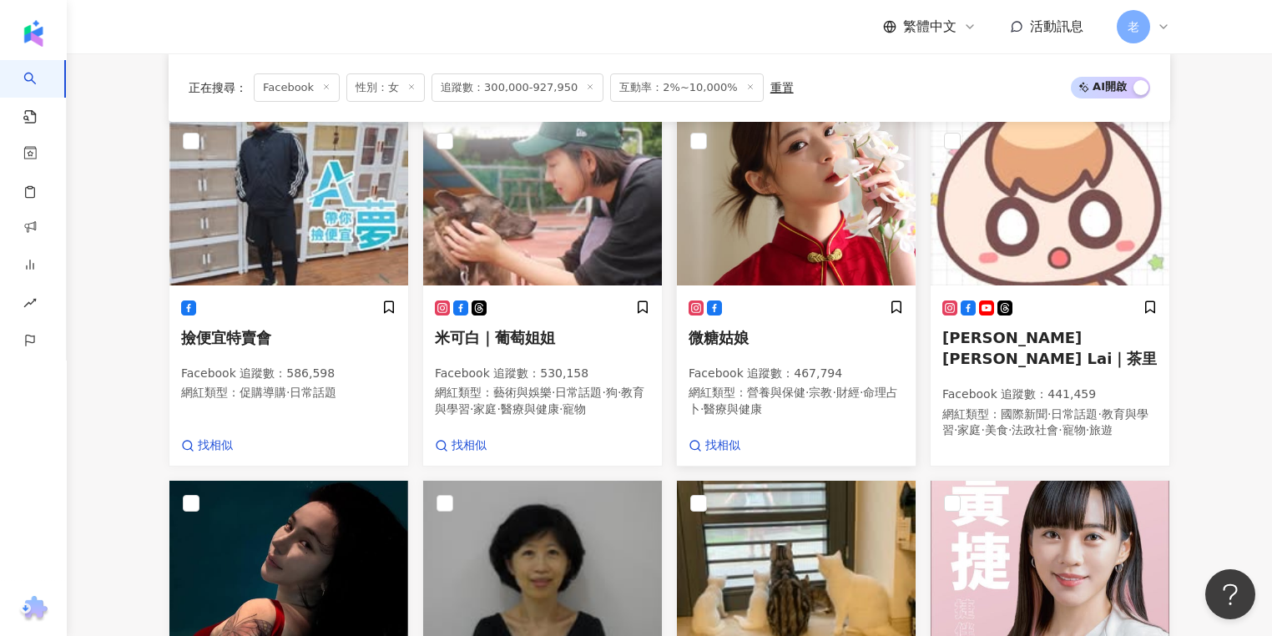
click at [787, 317] on div "微糖姑娘 Facebook 追蹤數 ： 467,794 網紅類型 ： 營養與保健 · 宗教 · 財經 · 命理占卜 · 醫療與健康" at bounding box center [796, 367] width 215 height 134
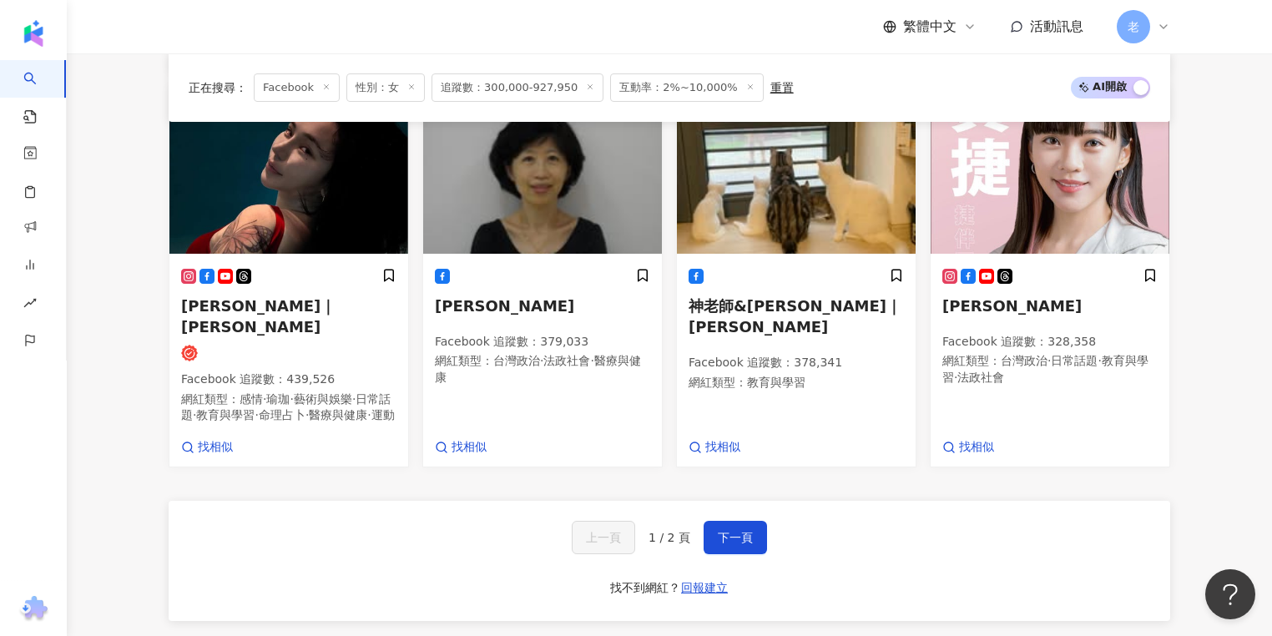
scroll to position [1069, 0]
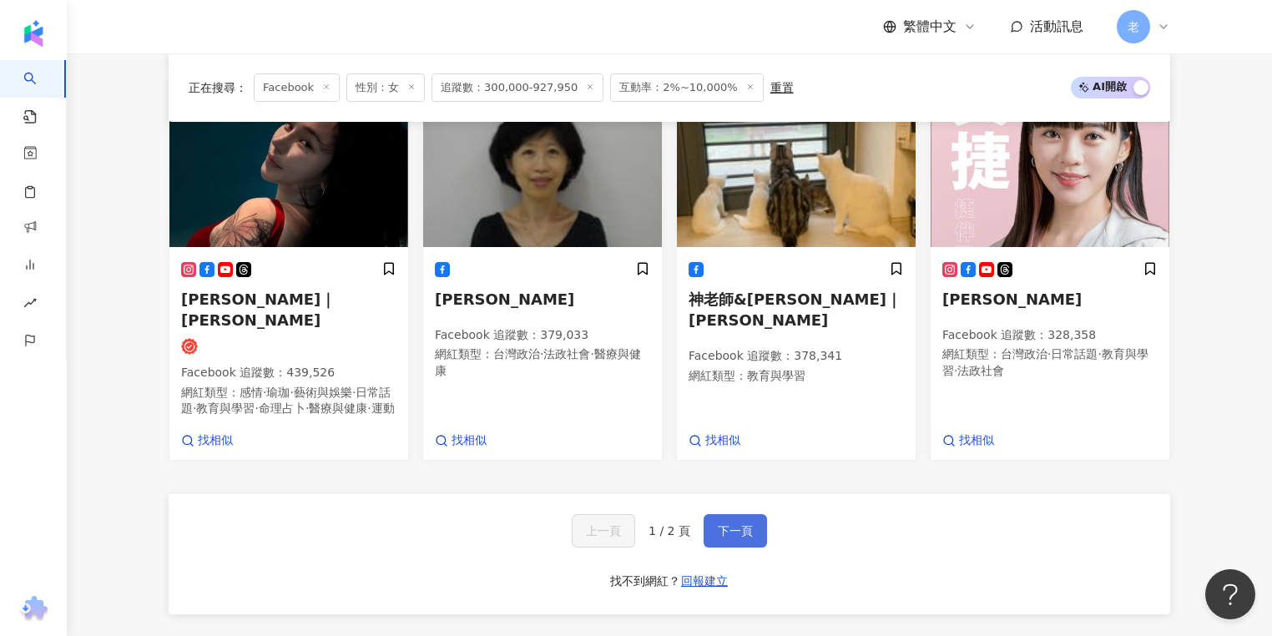
click at [731, 514] on button "下一頁" at bounding box center [735, 530] width 63 height 33
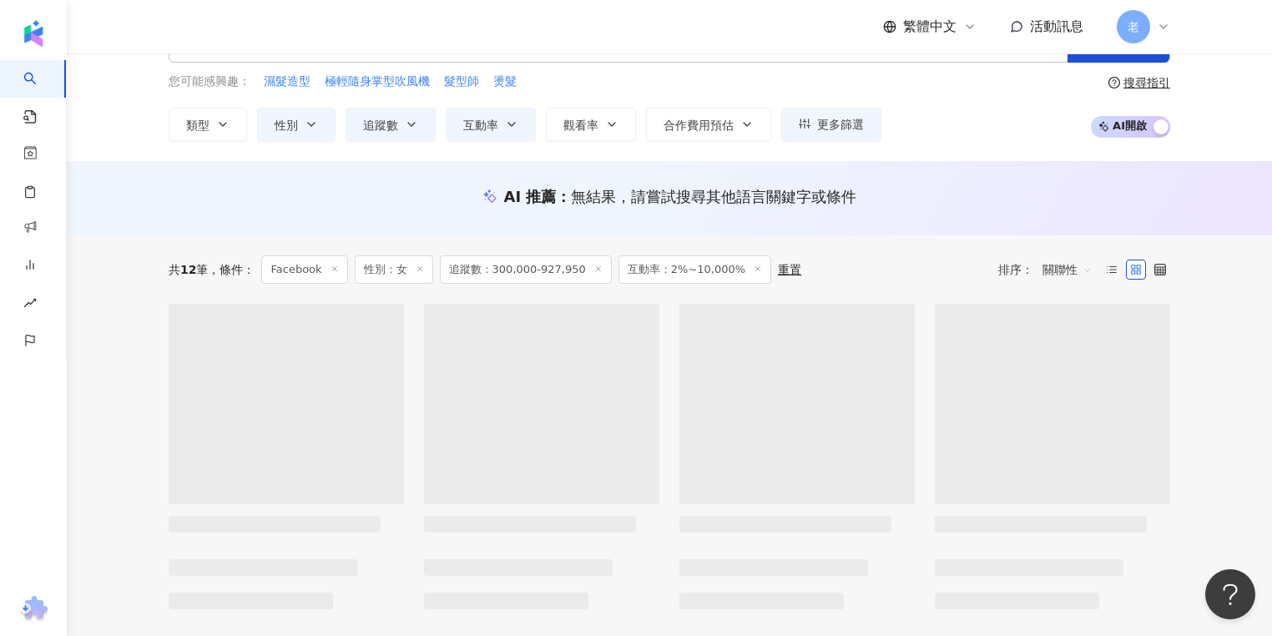
scroll to position [0, 0]
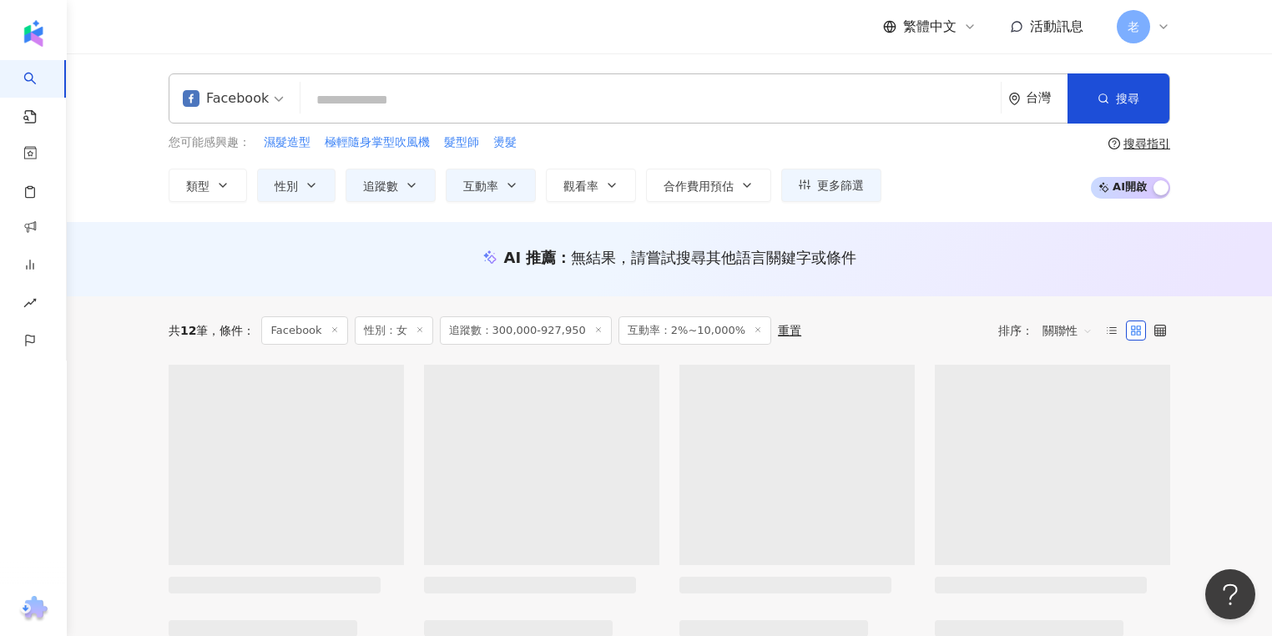
click at [131, 153] on div "Facebook 台灣 搜尋 您可能感興趣： 濕髮造型 極輕隨身掌型吹風機 髮型師 燙髮 類型 性別 追蹤數 互動率 觀看率 合作費用預估 更多篩選 * % …" at bounding box center [670, 137] width 1206 height 169
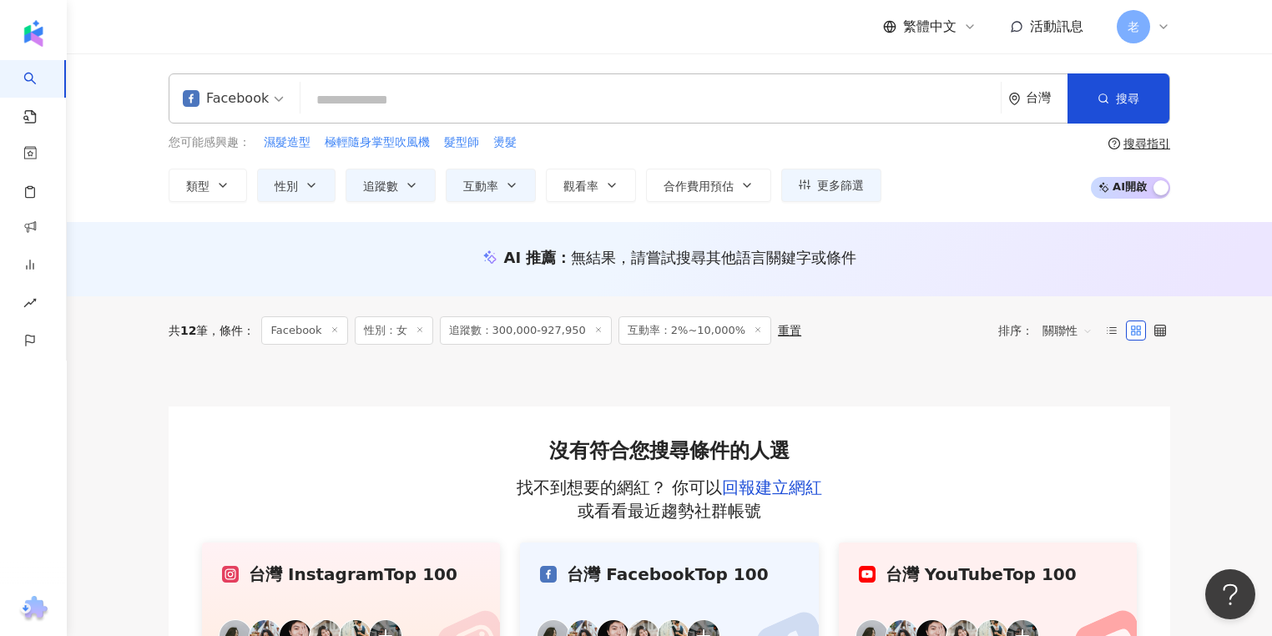
click at [754, 328] on icon at bounding box center [758, 330] width 8 height 8
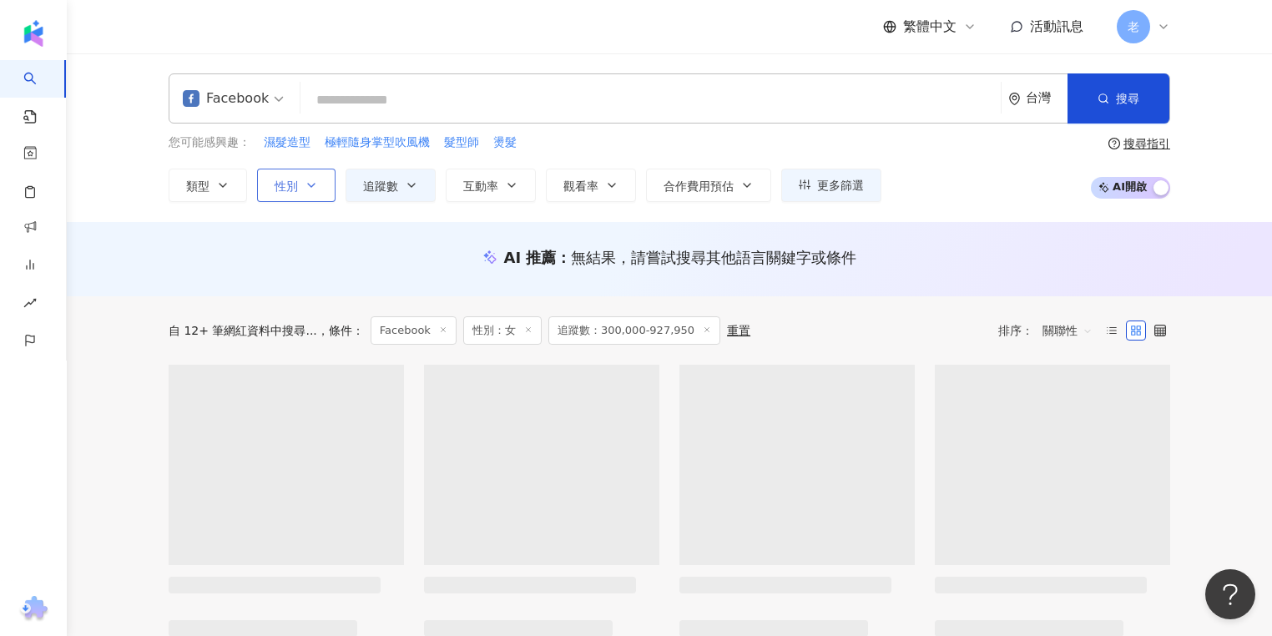
click at [316, 177] on button "性別" at bounding box center [296, 185] width 78 height 33
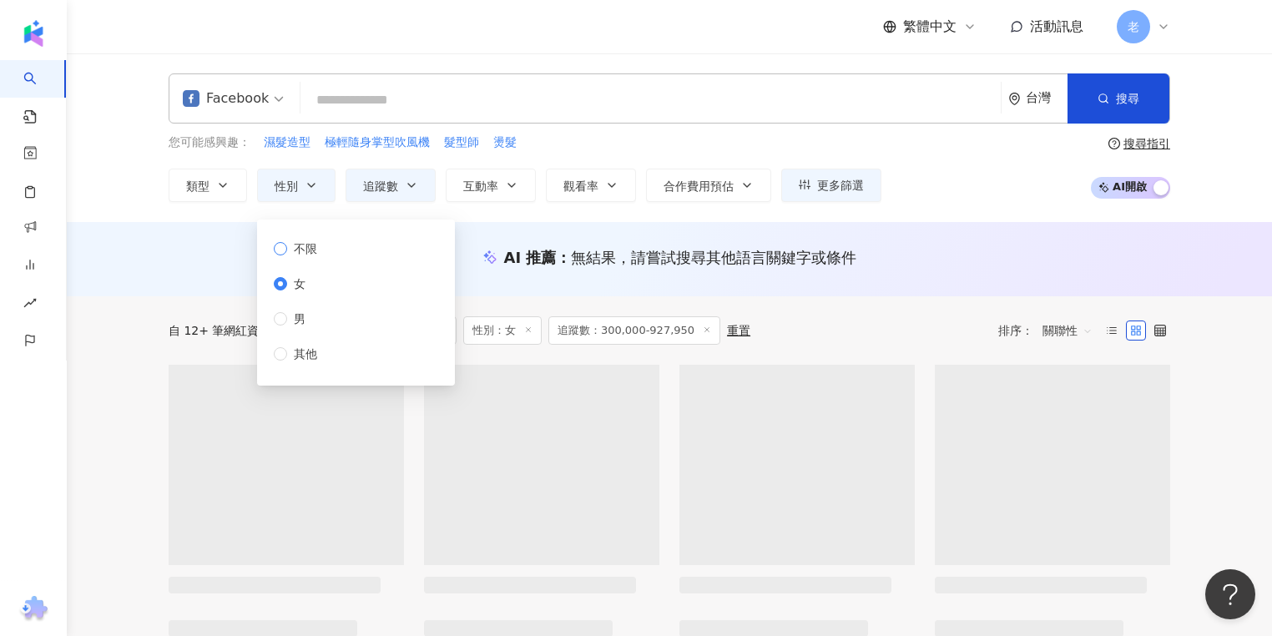
click at [322, 246] on span "不限" at bounding box center [305, 249] width 37 height 18
click at [230, 268] on div "AI 推薦 ： 無結果，請嘗試搜尋其他語言關鍵字或條件" at bounding box center [669, 262] width 1069 height 31
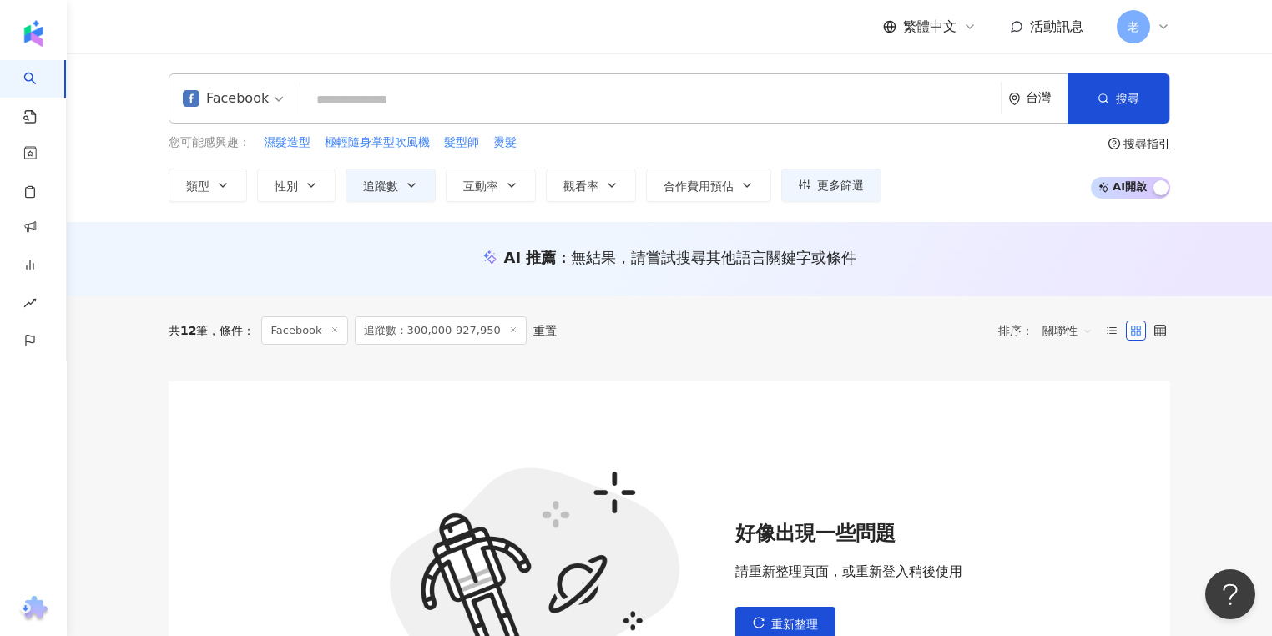
drag, startPoint x: 357, startPoint y: 249, endPoint x: 348, endPoint y: 166, distance: 83.1
click at [357, 249] on div "AI 推薦 ： 無結果，請嘗試搜尋其他語言關鍵字或條件" at bounding box center [670, 257] width 1002 height 21
click at [344, 93] on input "search" at bounding box center [650, 100] width 687 height 32
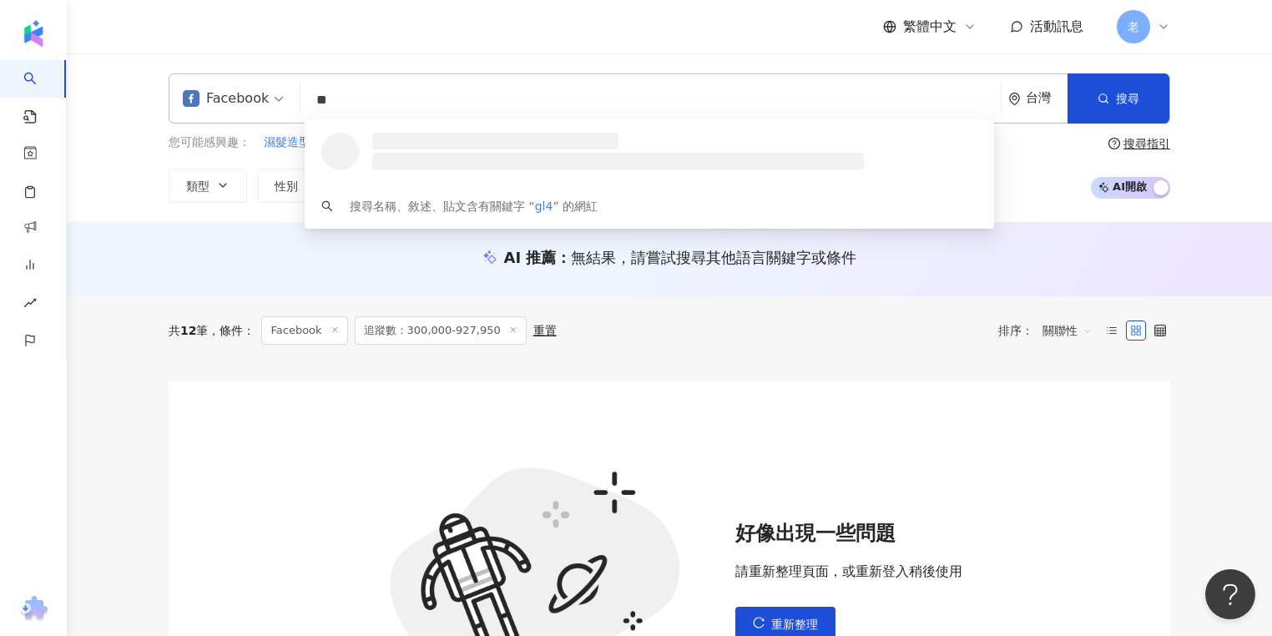
type input "*"
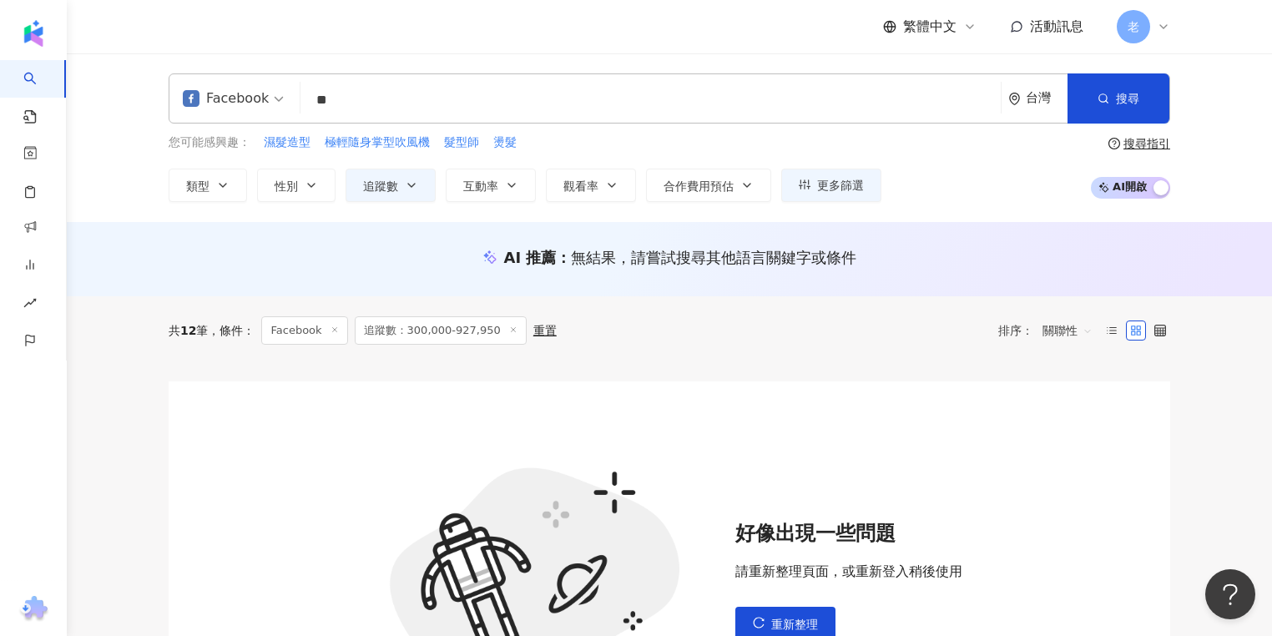
type input "**"
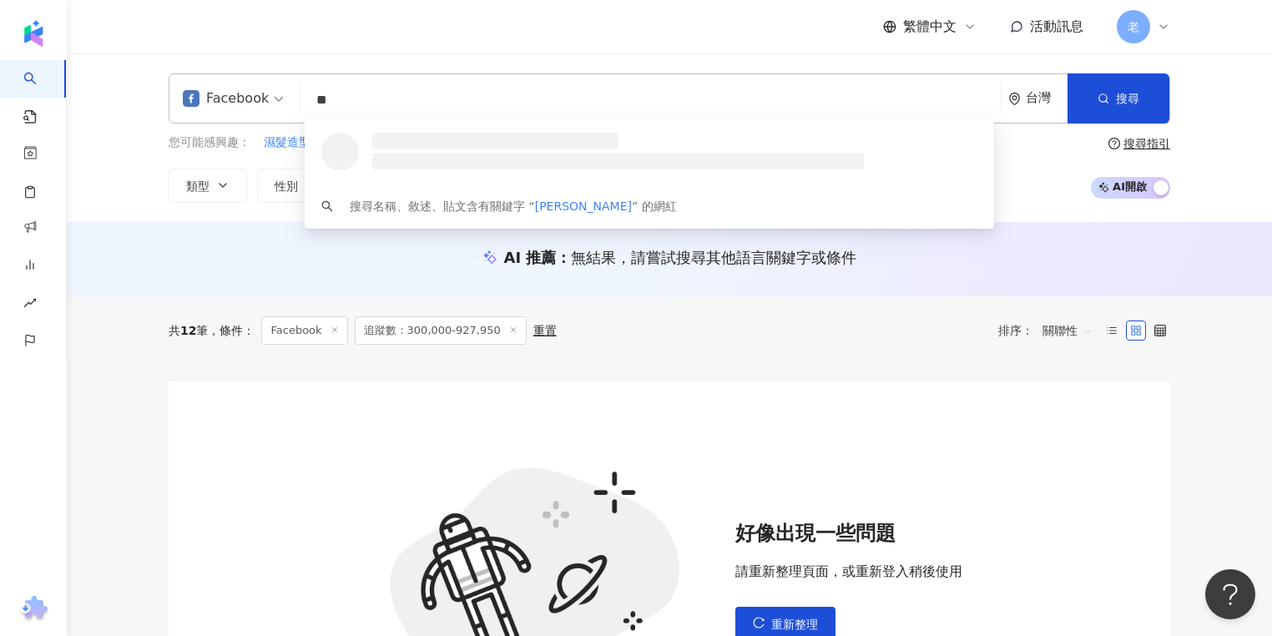
click at [240, 258] on div "AI 推薦 ： 無結果，請嘗試搜尋其他語言關鍵字或條件" at bounding box center [670, 257] width 1002 height 21
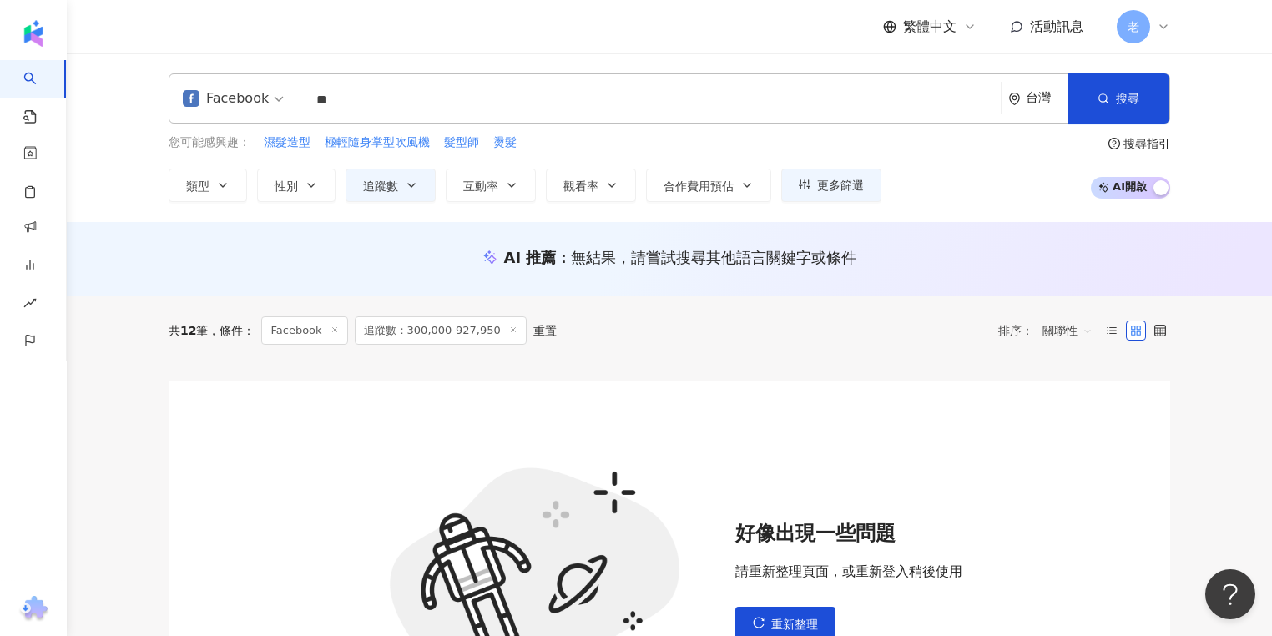
click at [509, 331] on icon at bounding box center [513, 330] width 8 height 8
click at [338, 331] on icon at bounding box center [335, 330] width 8 height 8
click at [509, 330] on icon at bounding box center [513, 330] width 8 height 8
click at [1130, 97] on span "搜尋" at bounding box center [1127, 98] width 23 height 13
click at [427, 402] on div "好像出現一些問題 請重新整理頁面，或重新登入稍後使用 重新整理" at bounding box center [670, 580] width 1002 height 397
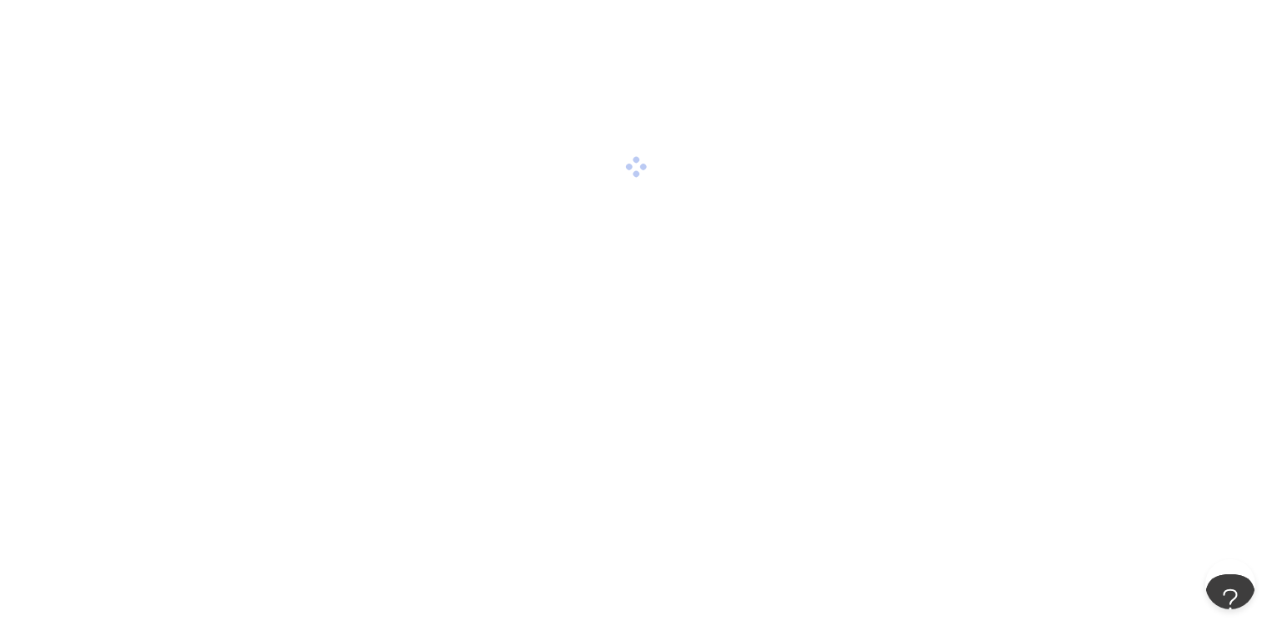
click at [653, 549] on div at bounding box center [636, 313] width 1272 height 626
click at [581, 281] on div at bounding box center [636, 167] width 1272 height 334
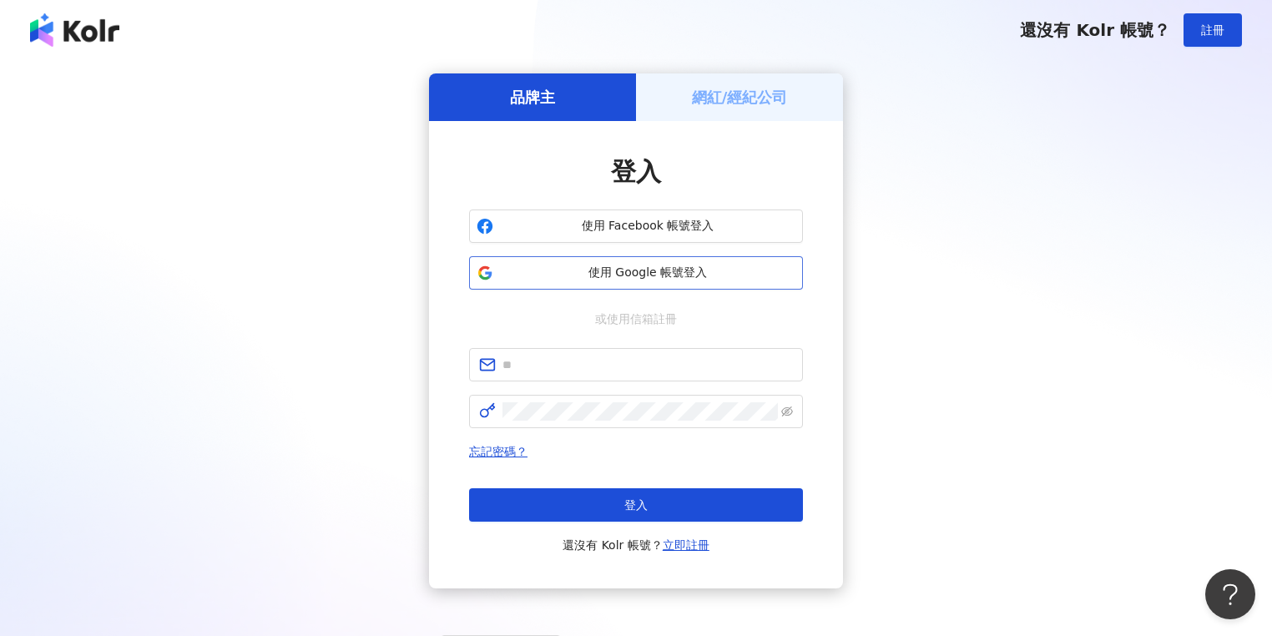
click at [657, 261] on button "使用 Google 帳號登入" at bounding box center [636, 272] width 334 height 33
click at [651, 269] on span "使用 Google 帳號登入" at bounding box center [648, 273] width 296 height 17
click at [650, 268] on span "使用 Google 帳號登入" at bounding box center [648, 273] width 296 height 17
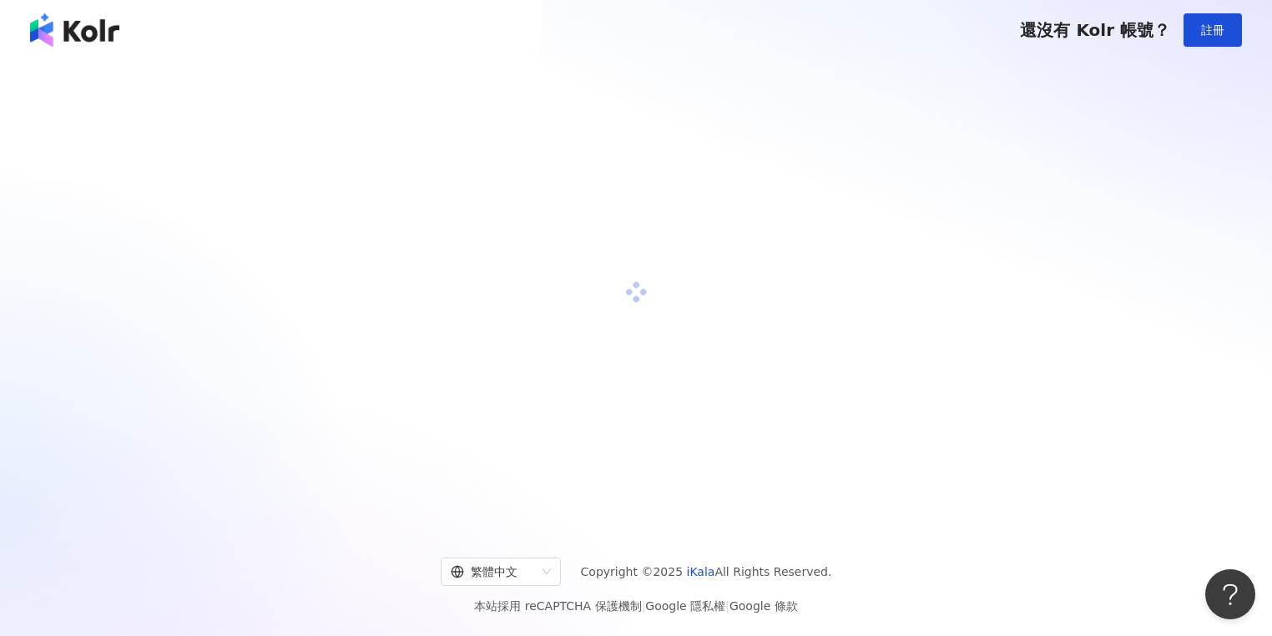
click at [116, 625] on div "繁體中文 Copyright © 2025 iKala All Rights Reserved. 本站採用 reCAPTCHA 保護機制 | Google 隱…" at bounding box center [636, 580] width 1272 height 112
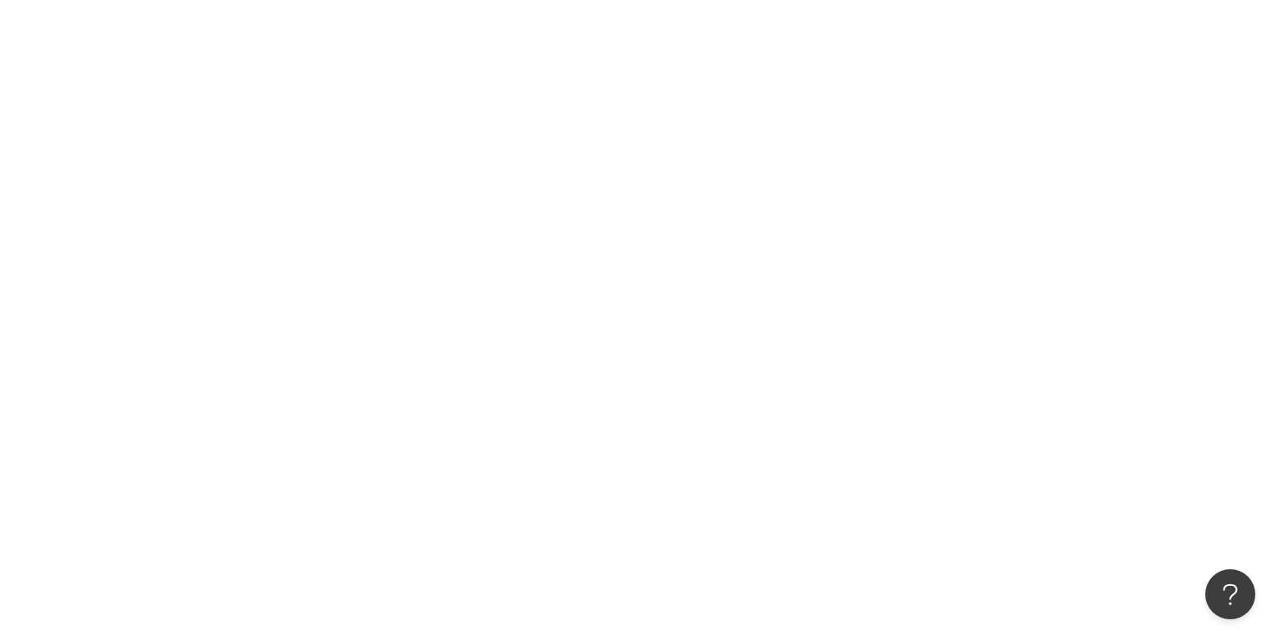
click at [532, 367] on div at bounding box center [636, 318] width 1272 height 636
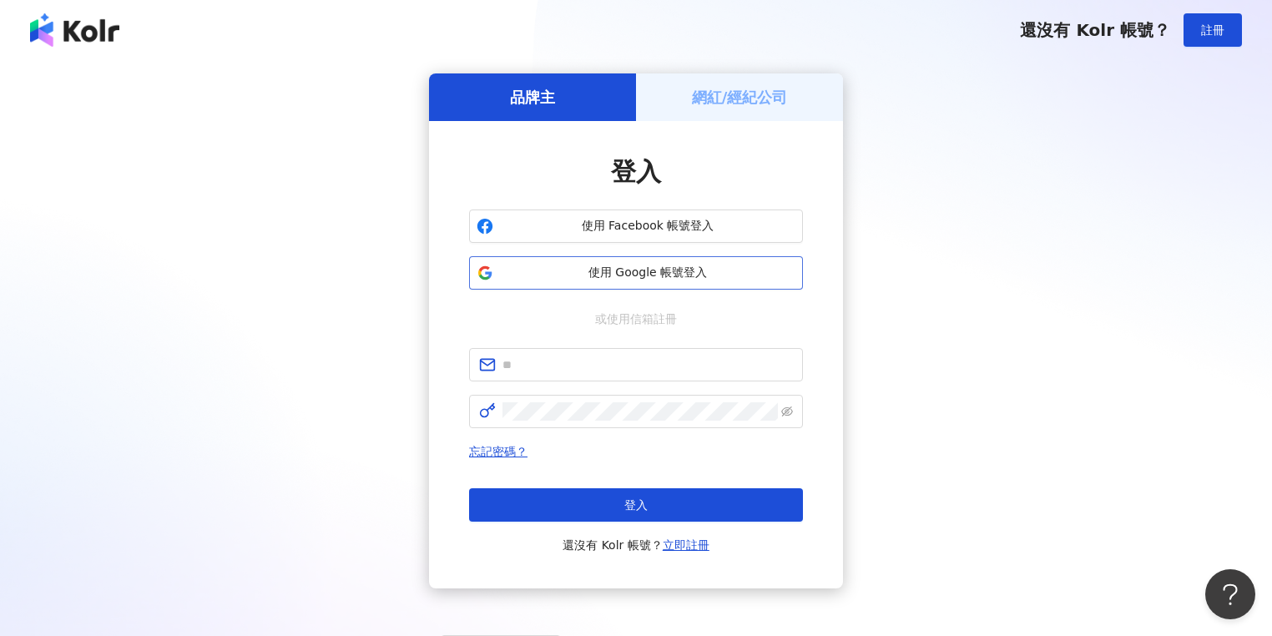
click at [642, 280] on span "使用 Google 帳號登入" at bounding box center [648, 273] width 296 height 17
